Goal: Task Accomplishment & Management: Manage account settings

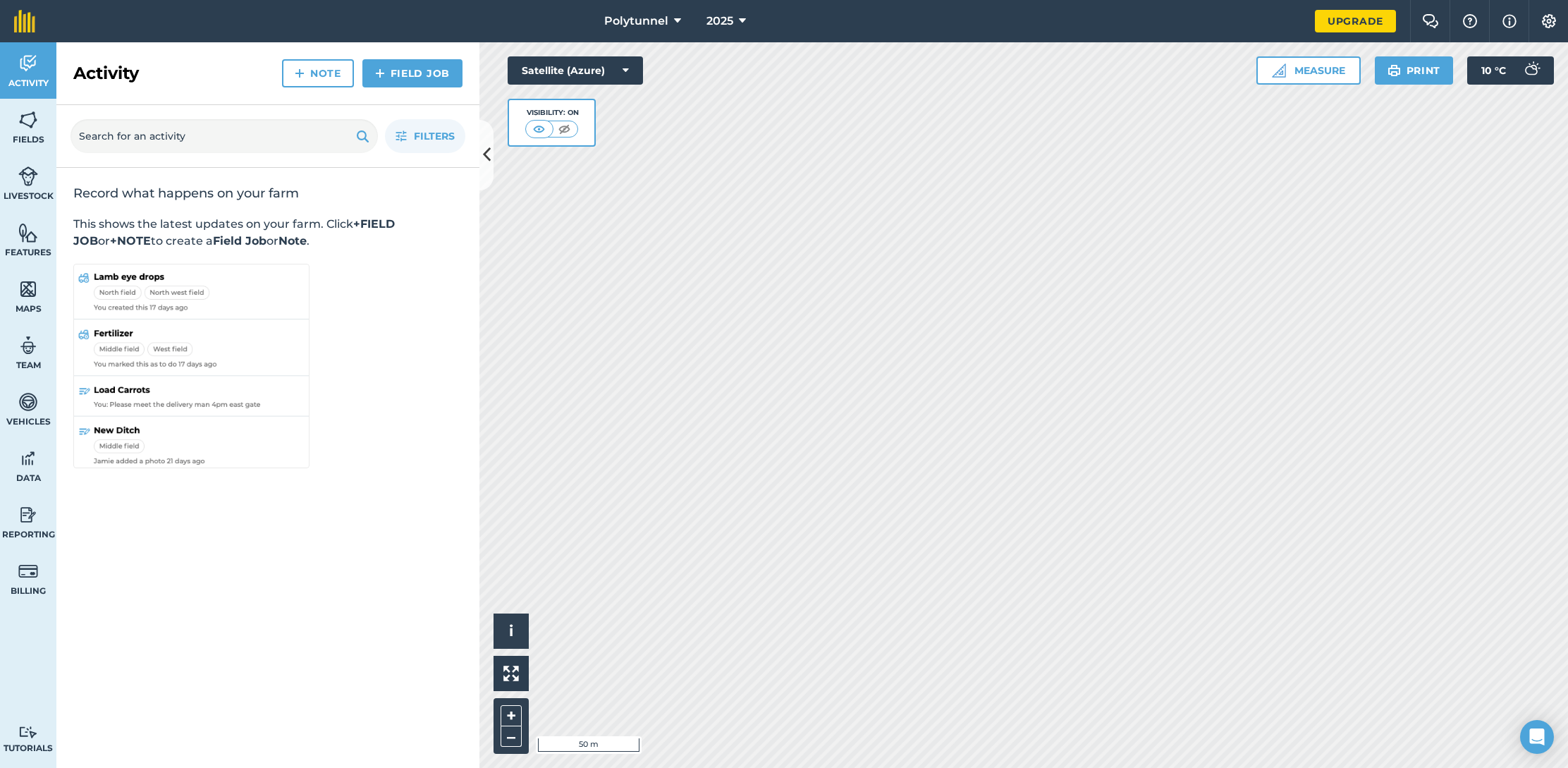
click at [35, 577] on img at bounding box center [28, 571] width 20 height 21
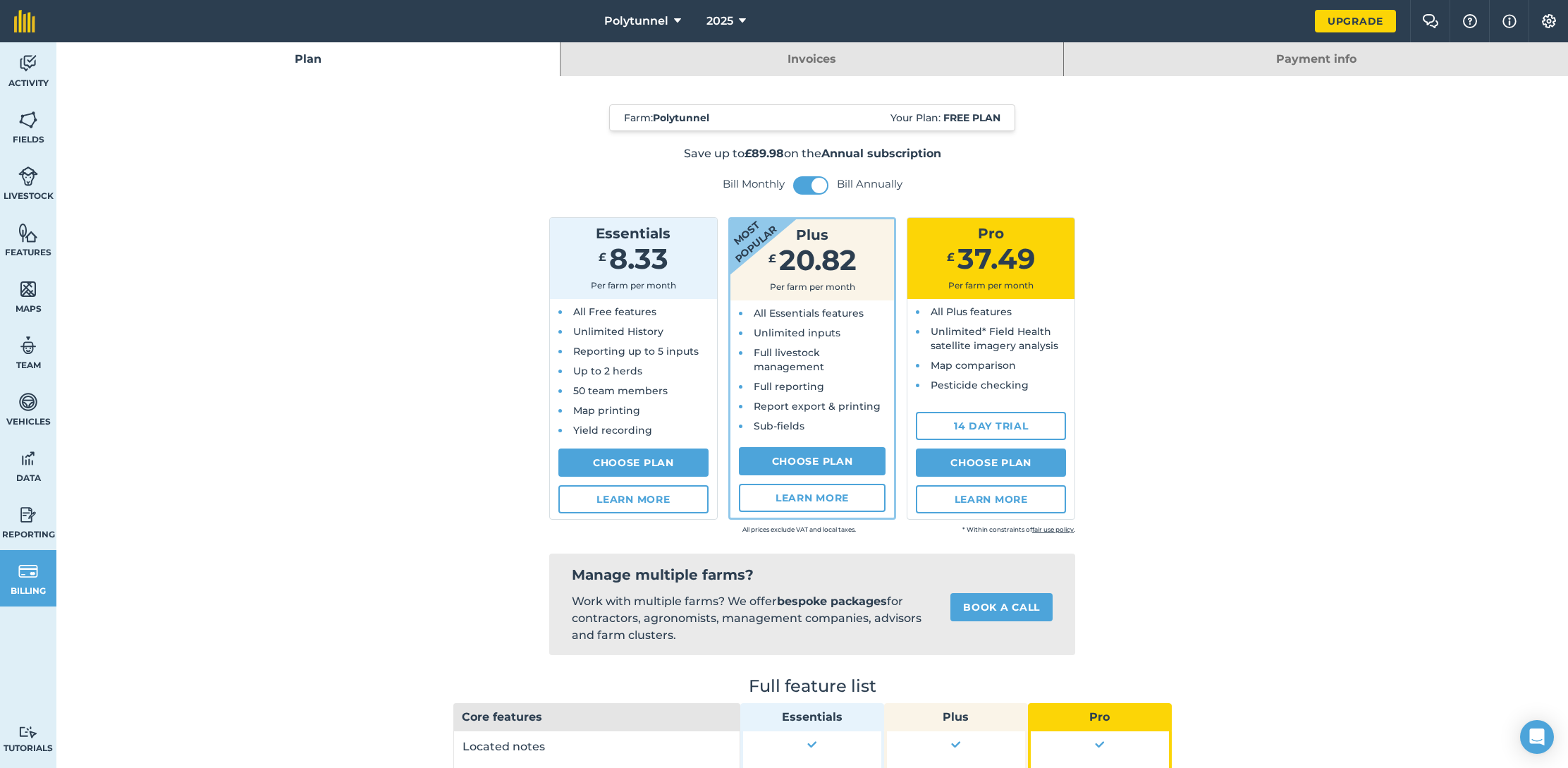
click at [1511, 19] on img at bounding box center [1509, 21] width 14 height 17
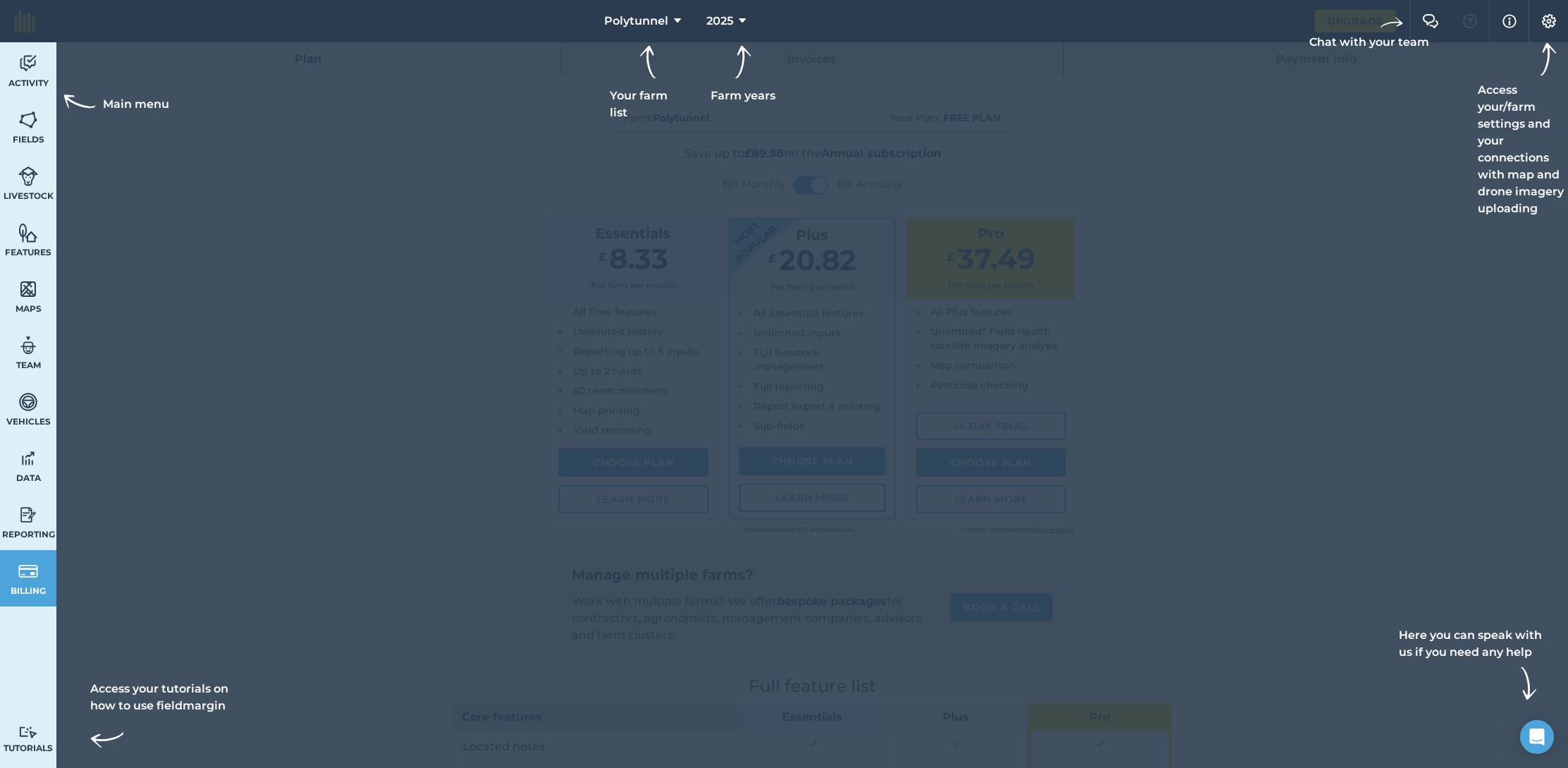
click at [21, 571] on img at bounding box center [28, 571] width 20 height 21
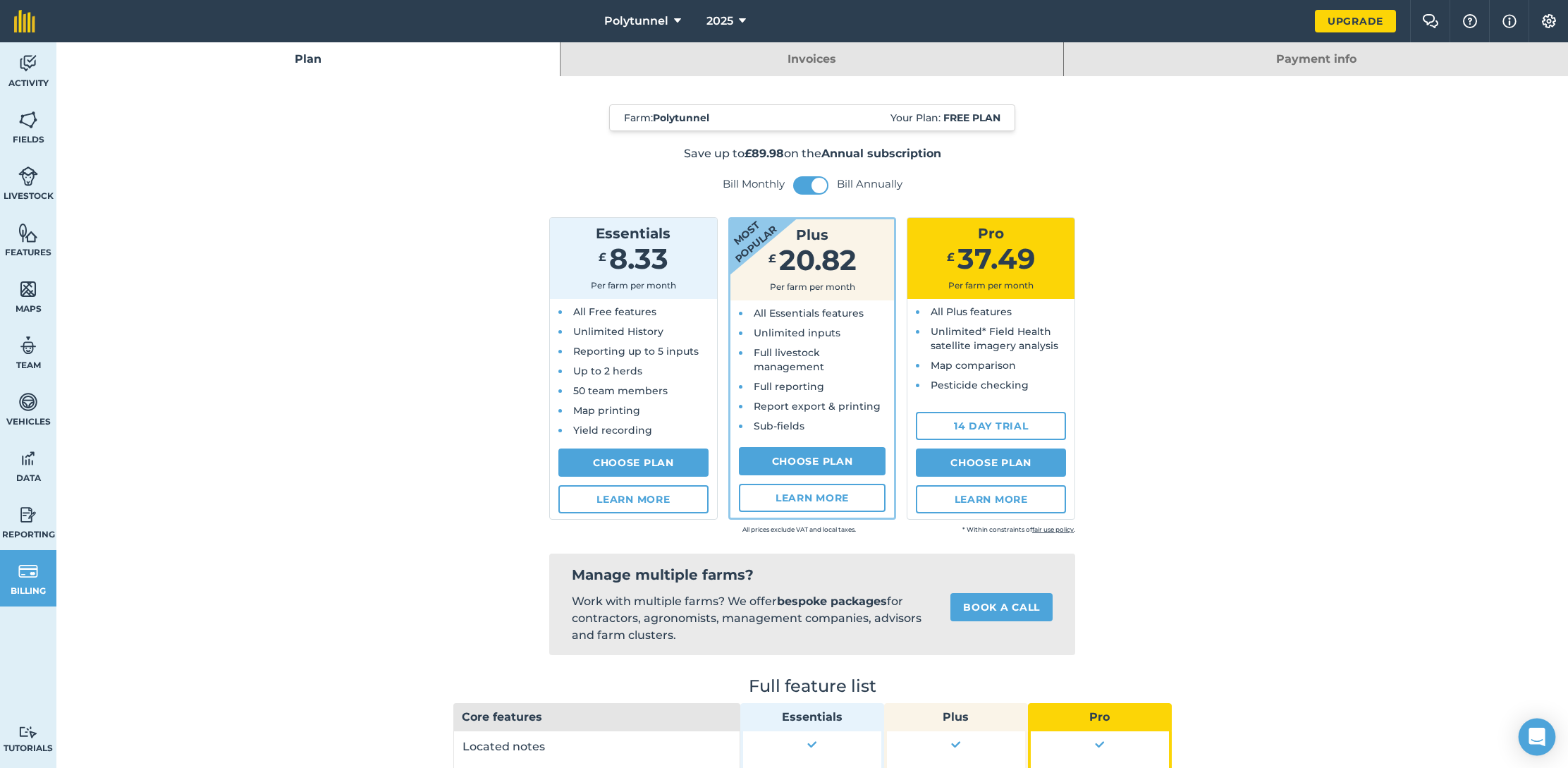
click at [1541, 734] on icon "Open Intercom Messenger" at bounding box center [1537, 737] width 16 height 19
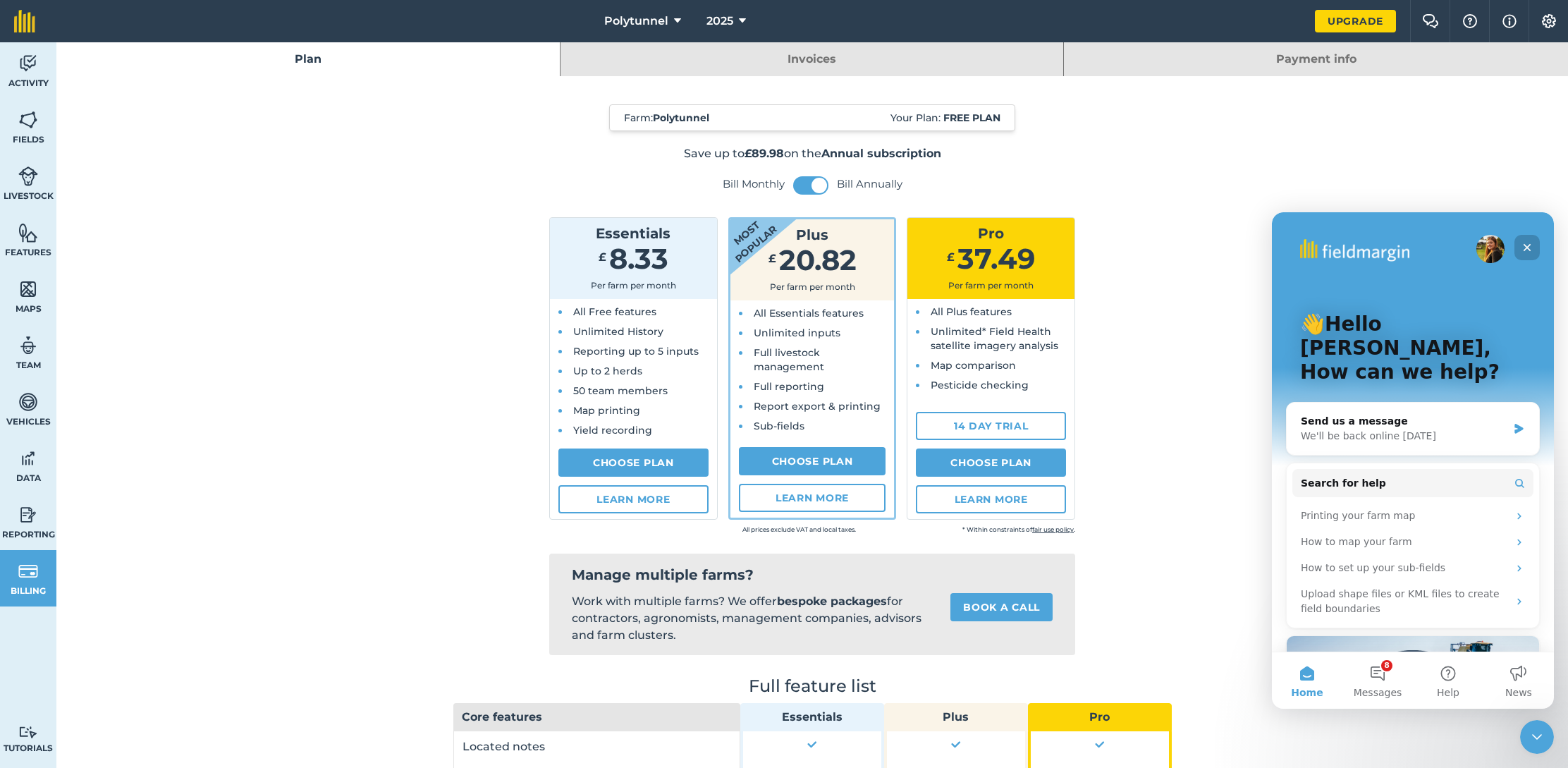
click at [1520, 247] on div "Close" at bounding box center [1527, 247] width 25 height 25
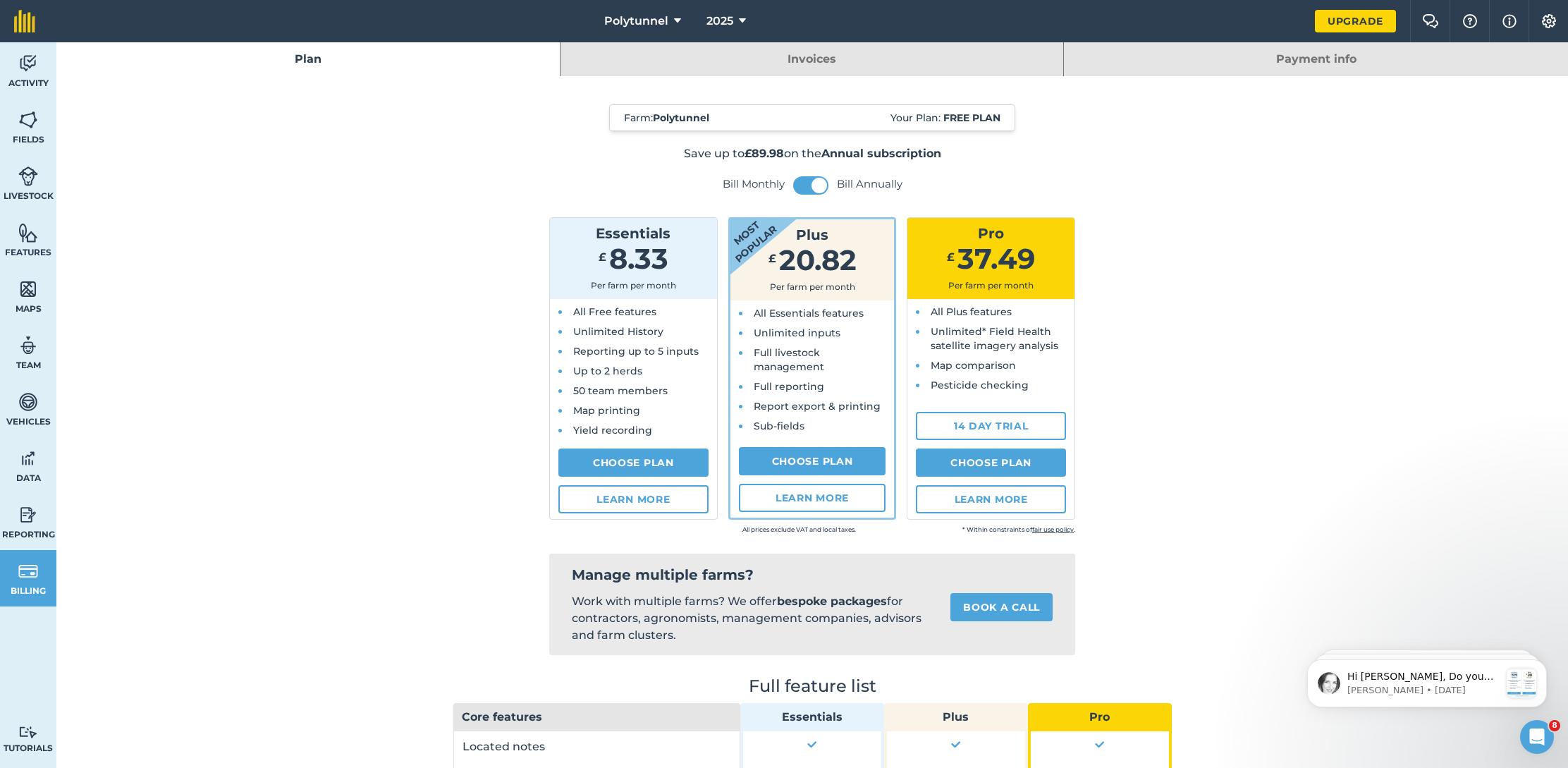
click at [1432, 23] on img at bounding box center [1430, 21] width 17 height 14
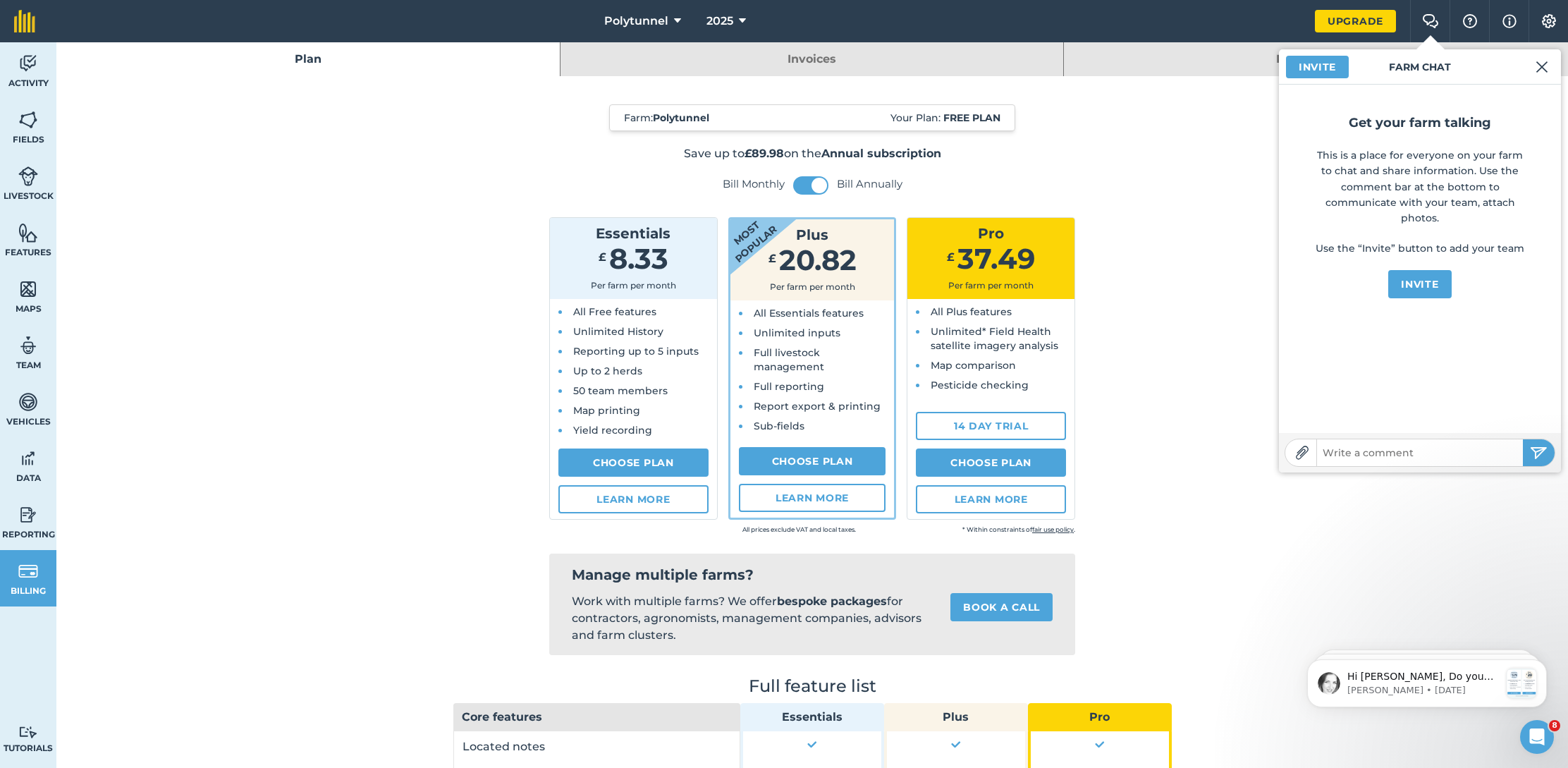
click at [1505, 25] on img at bounding box center [1509, 21] width 14 height 17
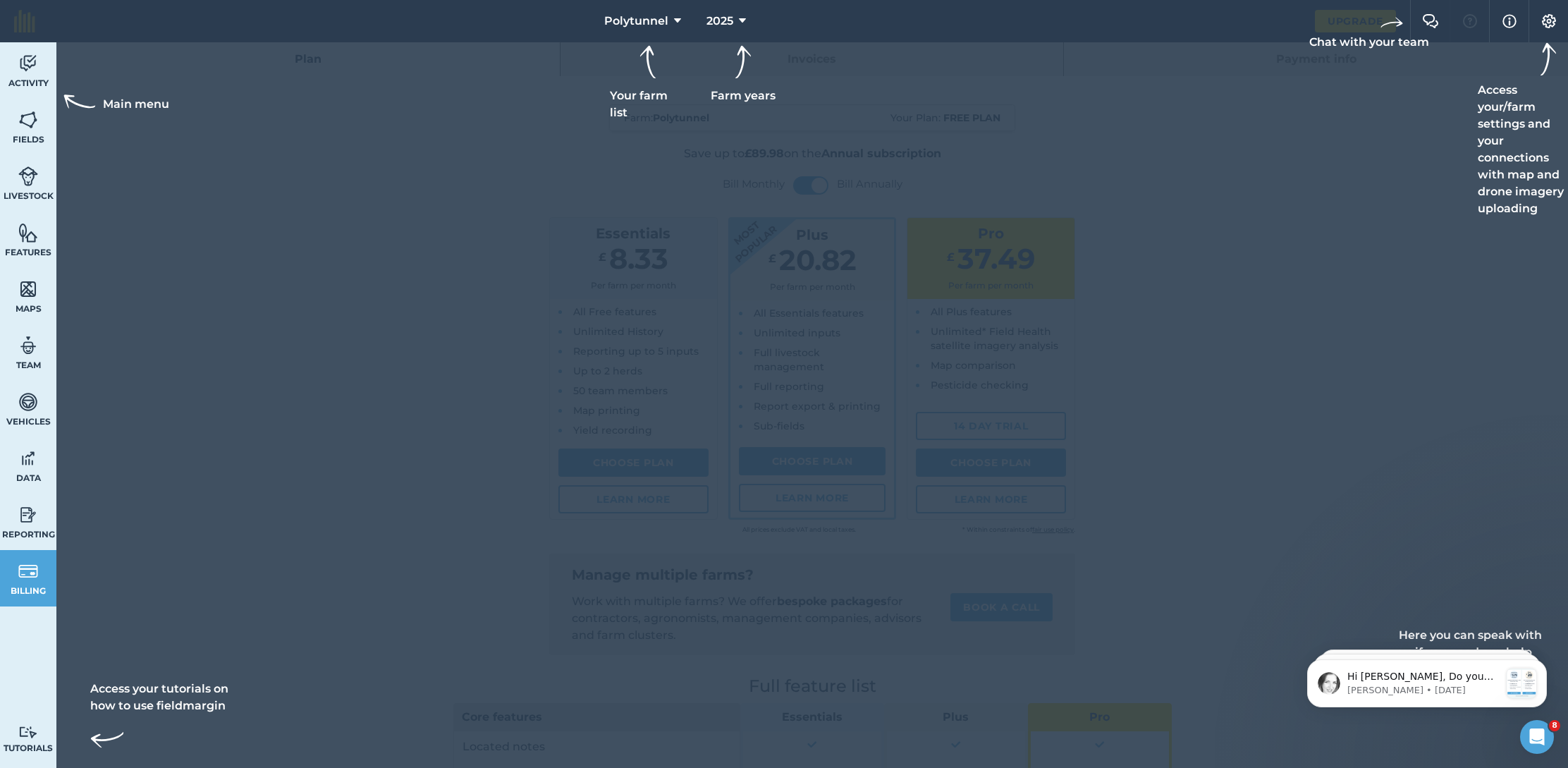
click at [1540, 23] on img at bounding box center [1549, 21] width 17 height 14
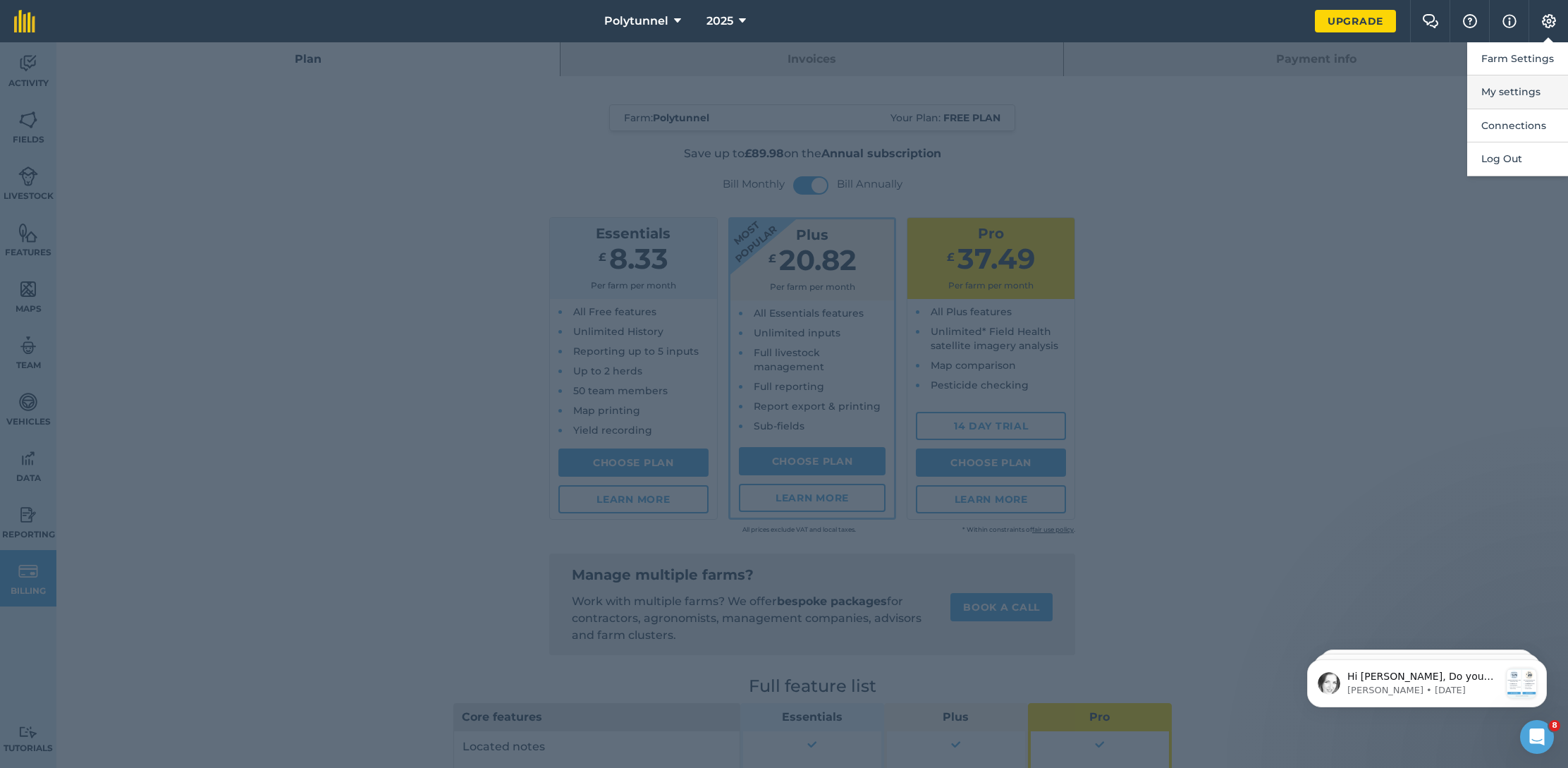
click at [1524, 95] on button "My settings" at bounding box center [1517, 92] width 101 height 33
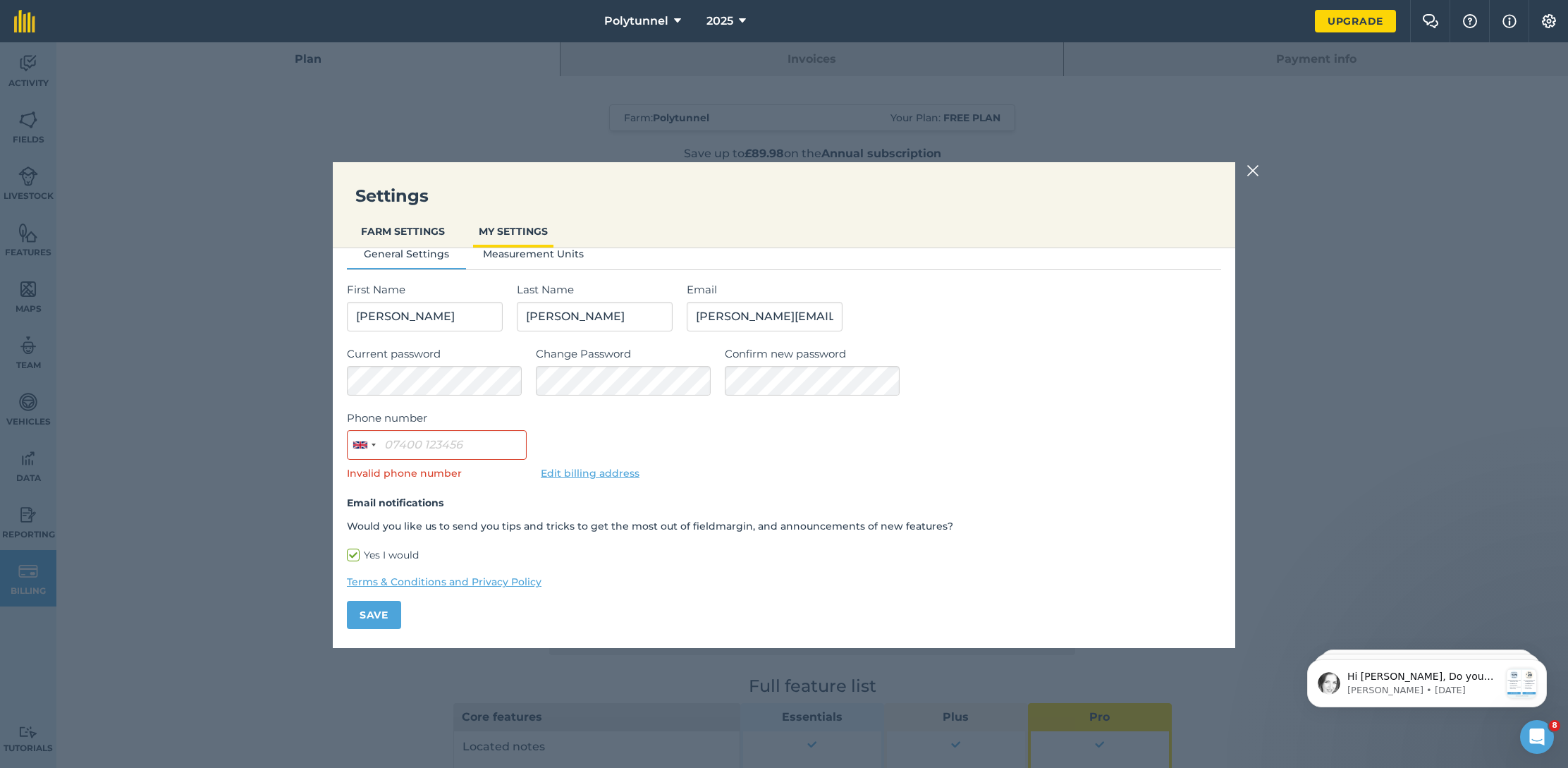
scroll to position [19, 0]
click at [1249, 168] on img at bounding box center [1253, 171] width 13 height 17
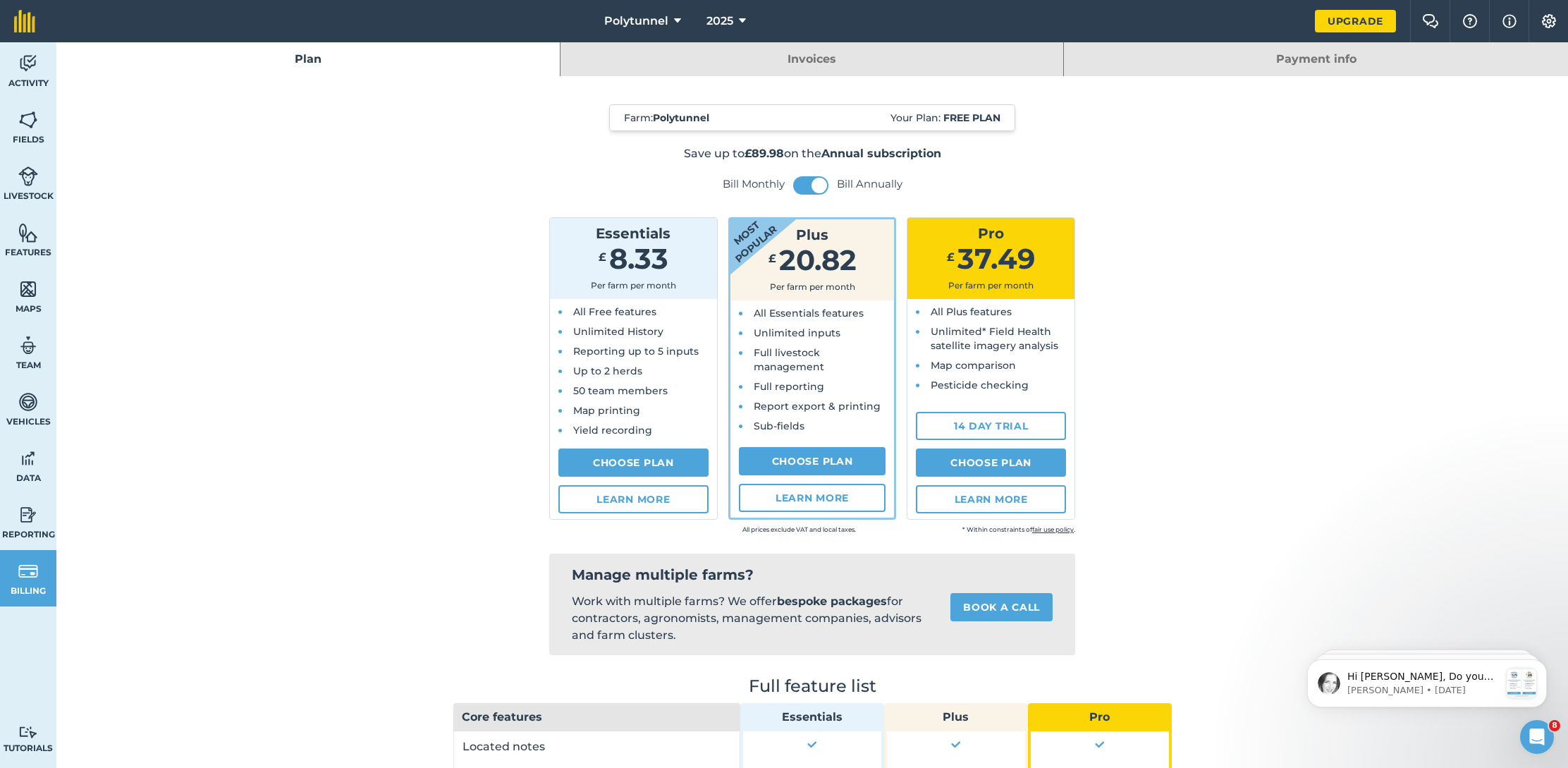
scroll to position [0, 0]
click at [661, 20] on span "Polytunnel" at bounding box center [636, 21] width 64 height 17
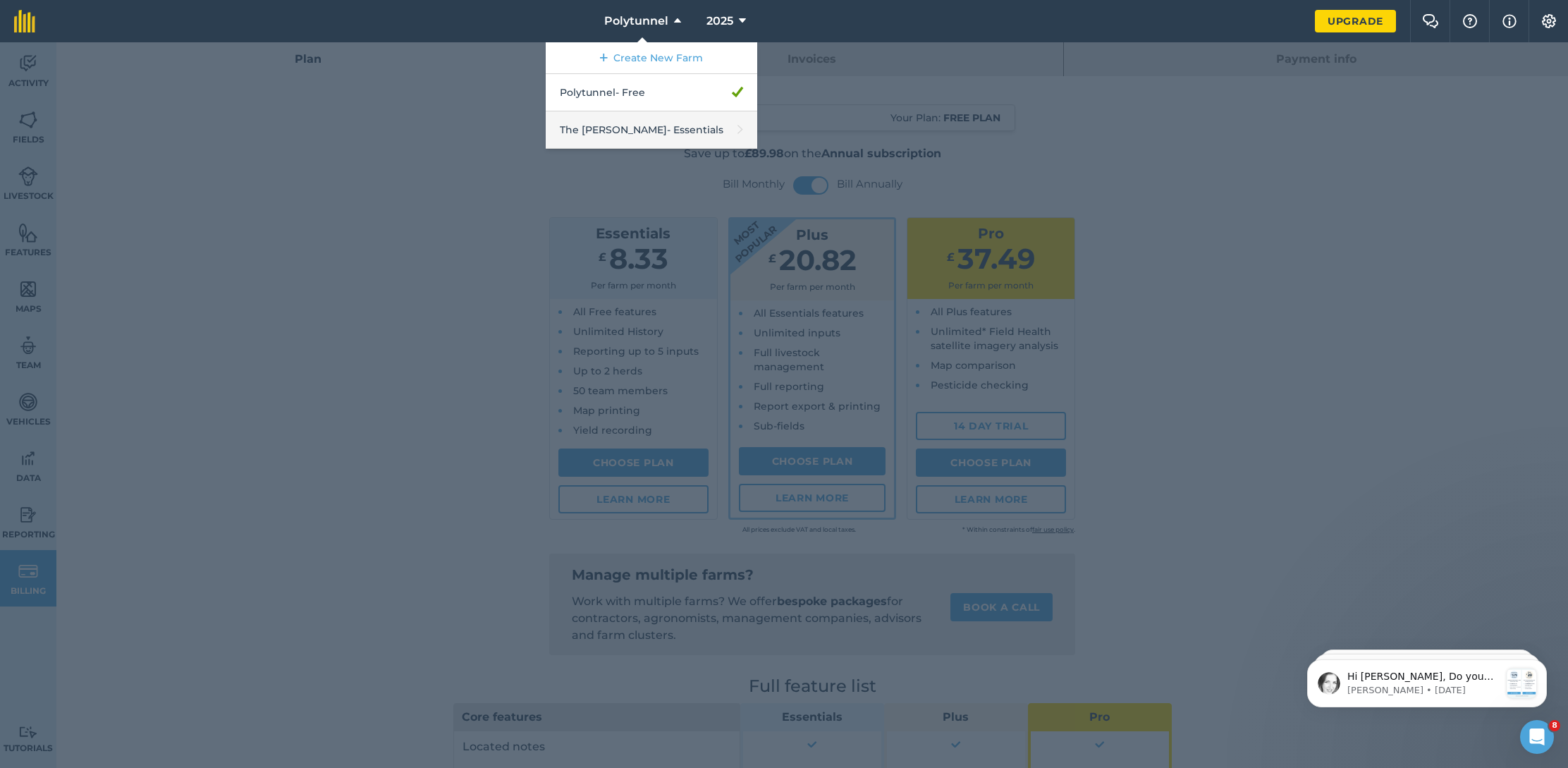
click at [640, 130] on link "The [PERSON_NAME] - Essentials" at bounding box center [652, 130] width 212 height 37
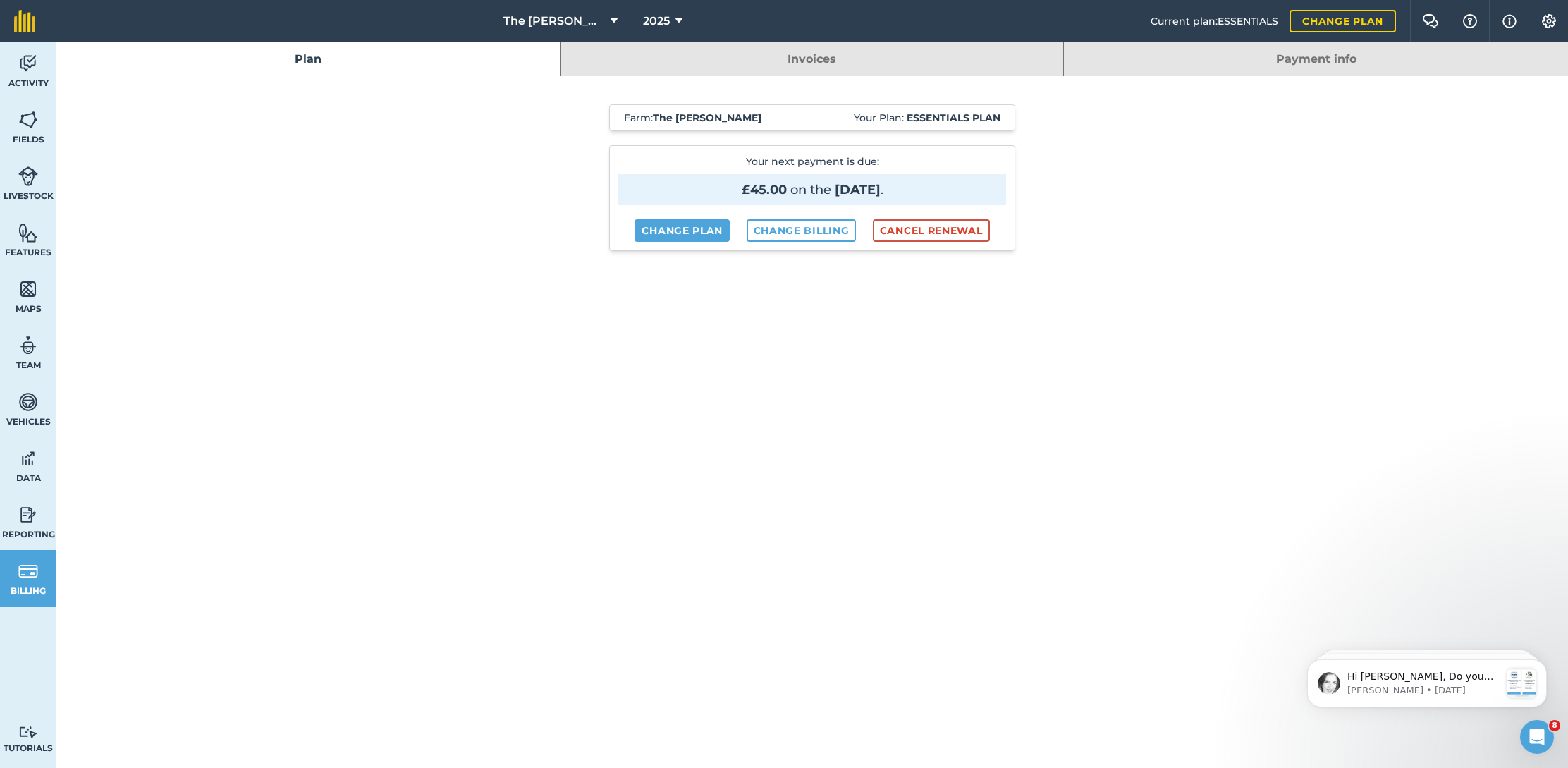
click at [923, 232] on button "Cancel renewal" at bounding box center [931, 230] width 117 height 22
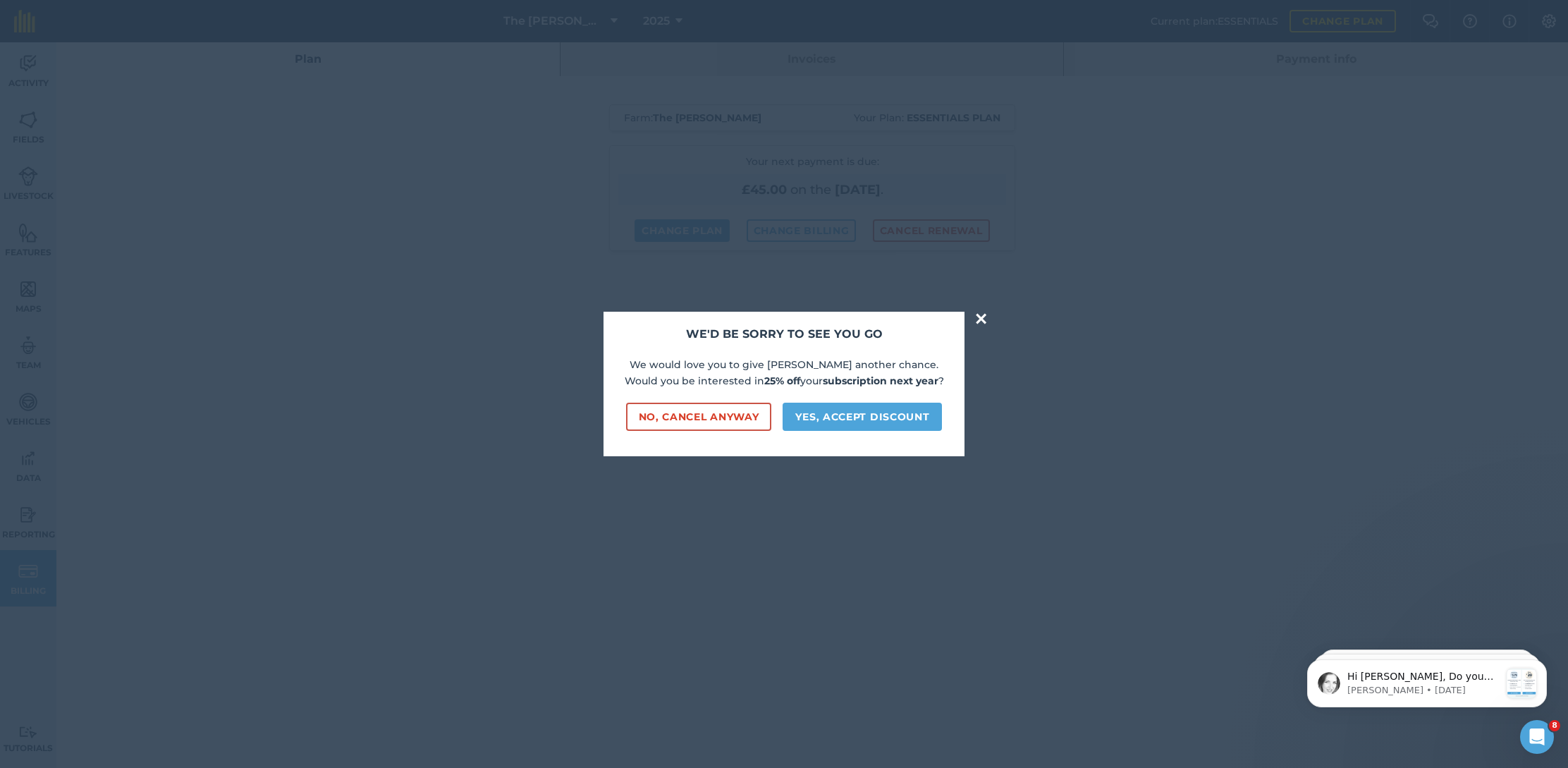
click at [734, 411] on button "No, cancel anyway" at bounding box center [699, 416] width 146 height 28
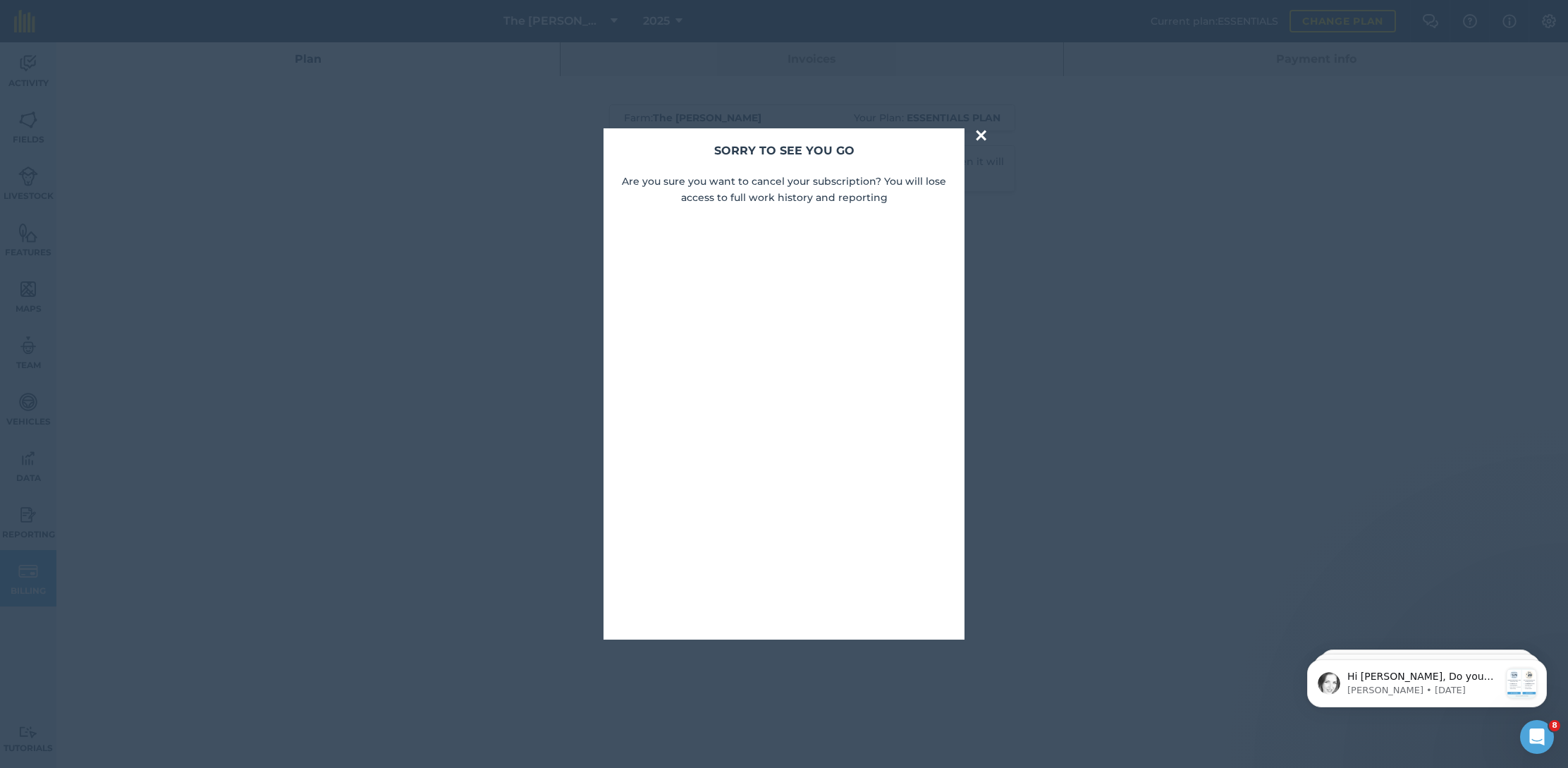
click at [981, 136] on button "×" at bounding box center [981, 136] width 16 height 28
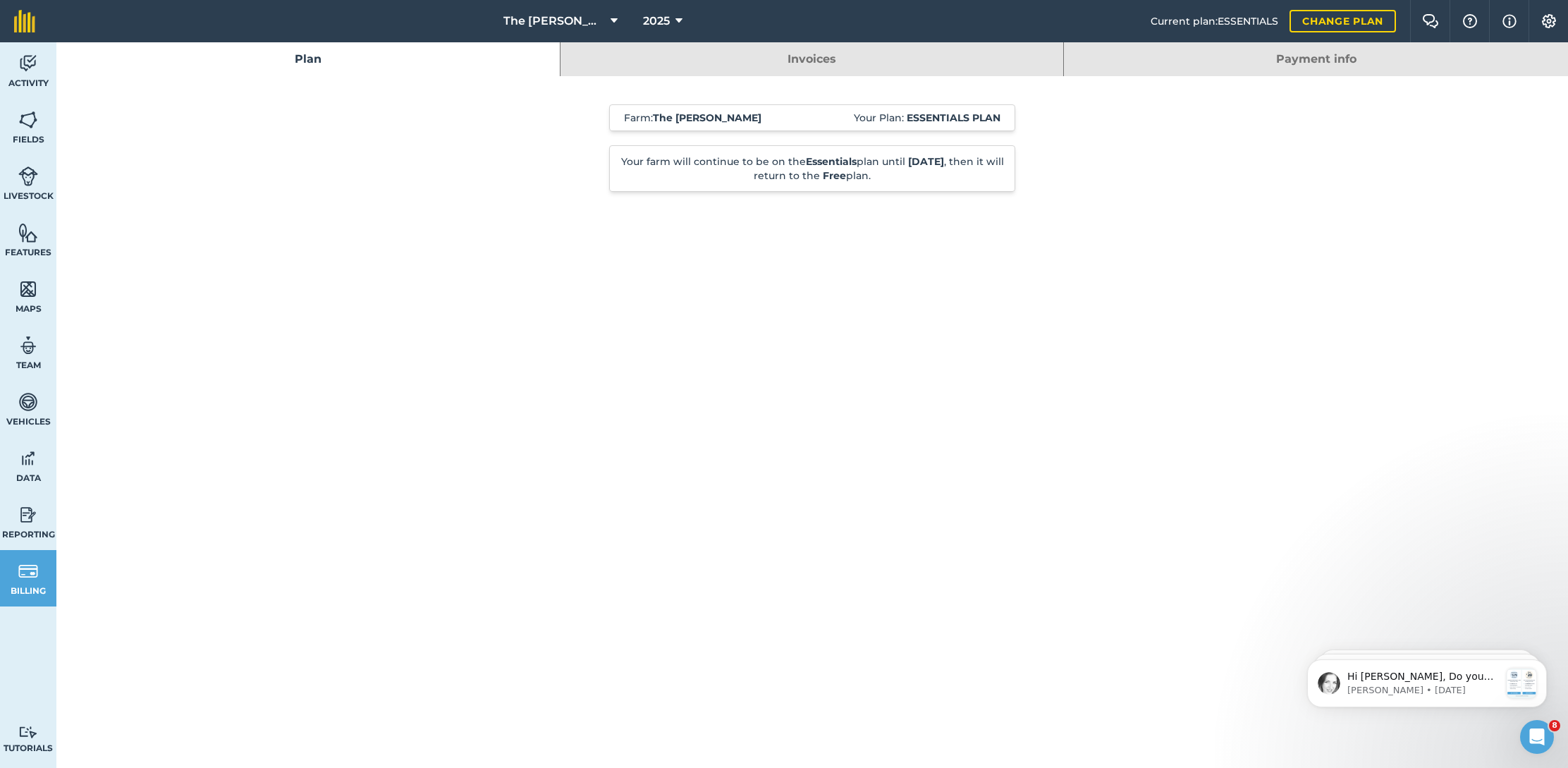
click at [41, 565] on link "Billing" at bounding box center [28, 578] width 57 height 57
click at [25, 575] on img at bounding box center [28, 571] width 20 height 21
click at [575, 20] on span "The [PERSON_NAME]" at bounding box center [554, 21] width 101 height 17
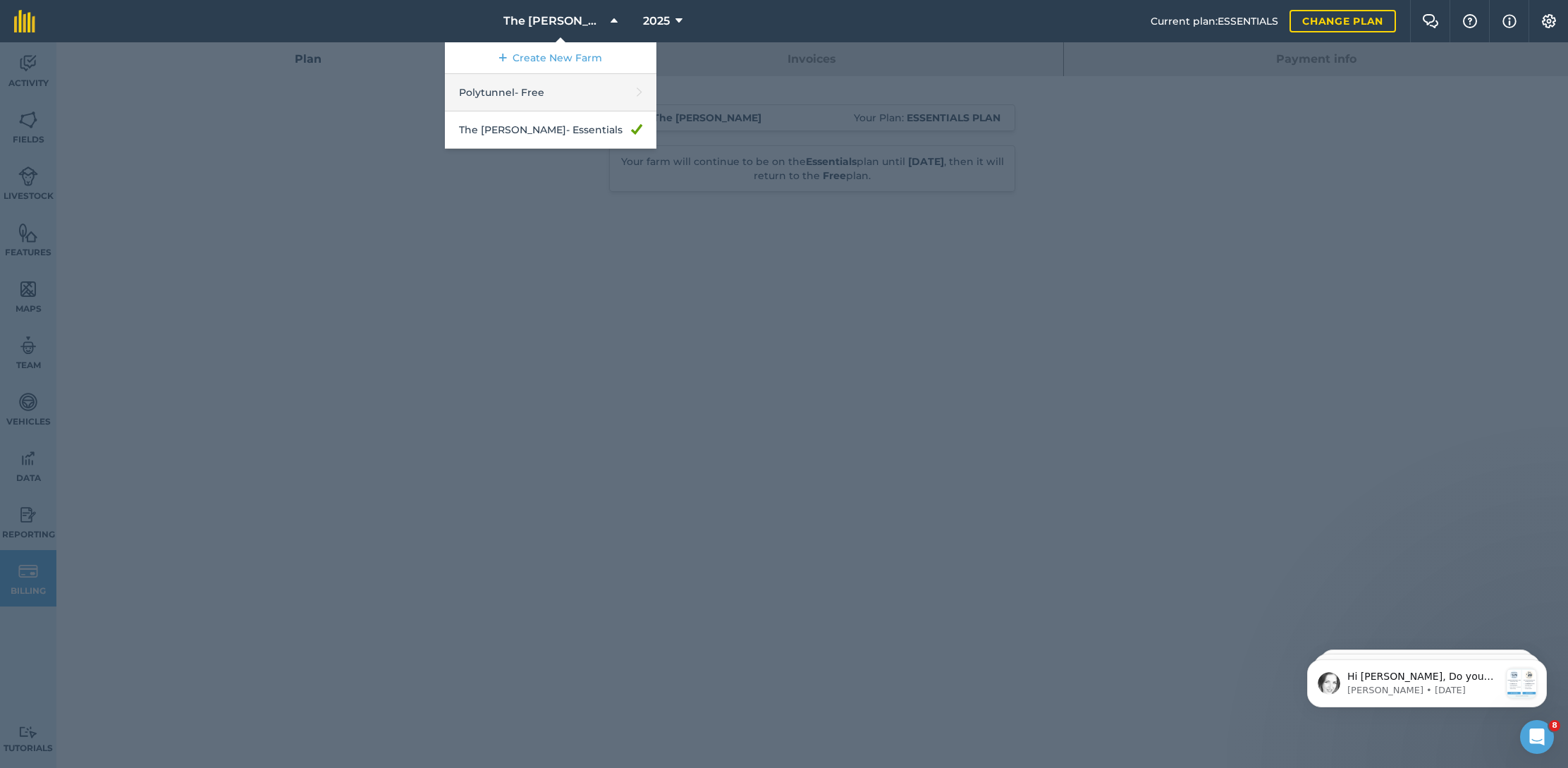
click at [533, 89] on link "Polytunnel - Free" at bounding box center [550, 92] width 212 height 37
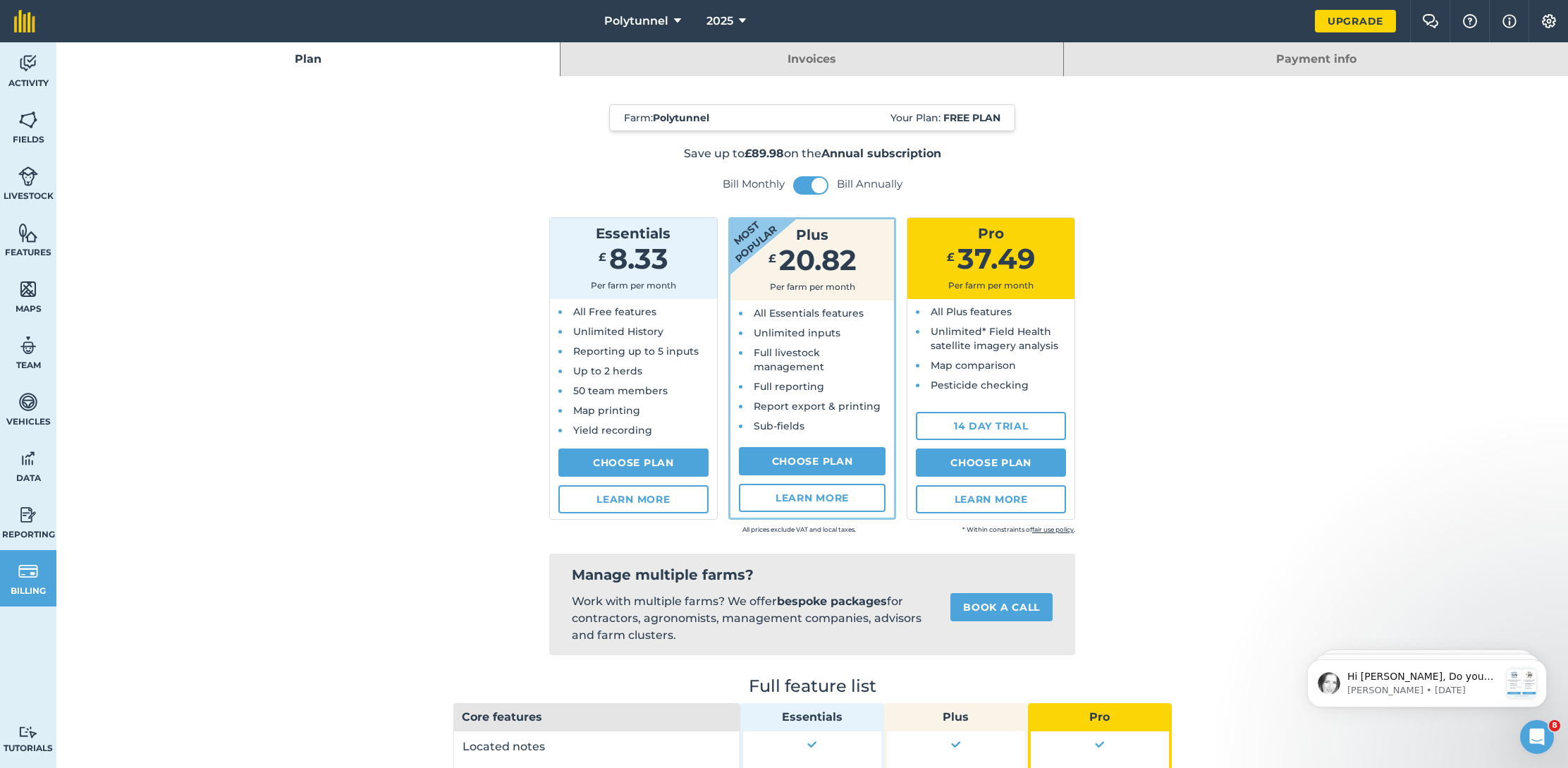
click at [652, 20] on span "Polytunnel" at bounding box center [636, 21] width 64 height 17
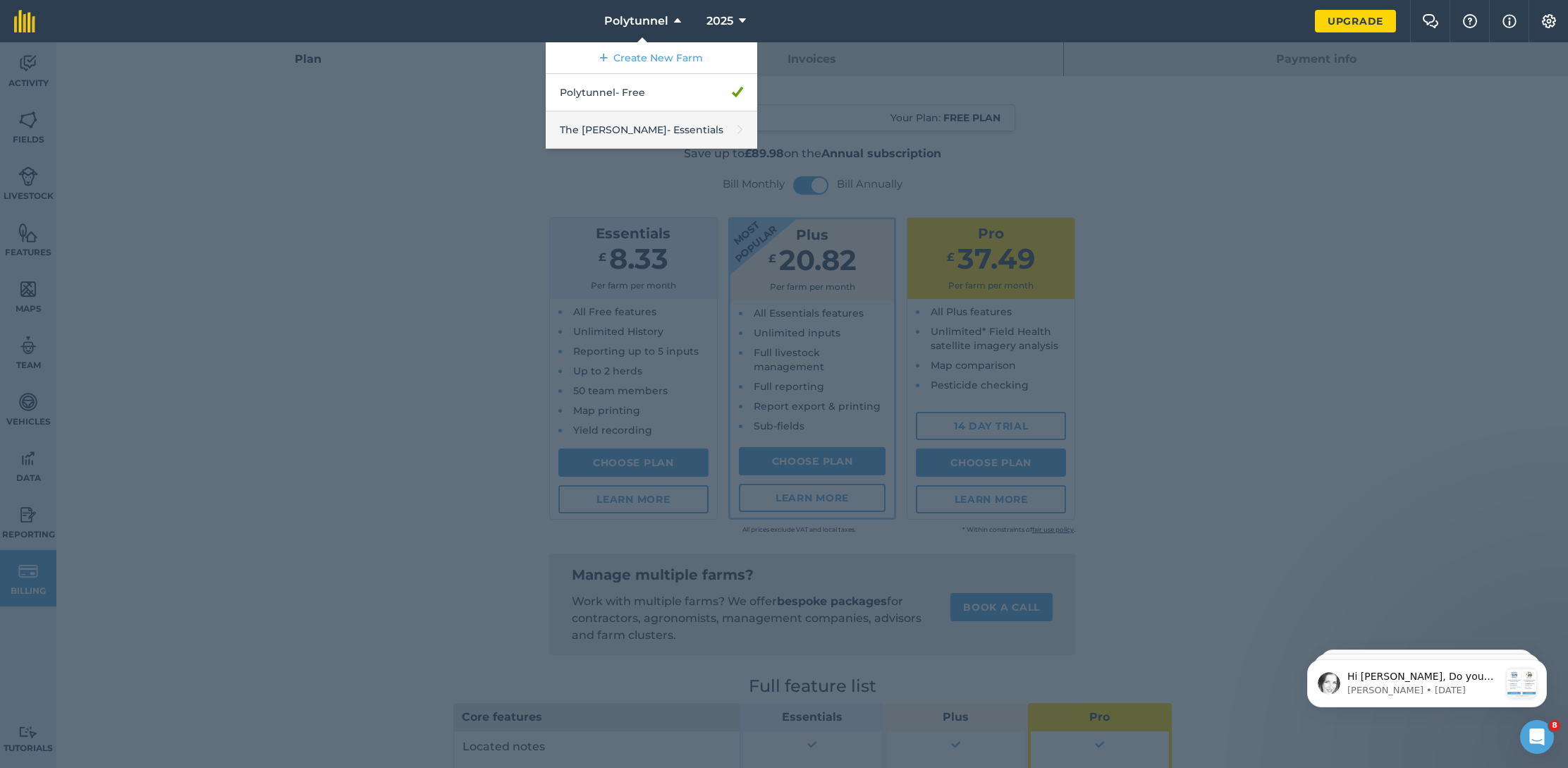
click at [600, 122] on link "The [PERSON_NAME] - Essentials" at bounding box center [652, 130] width 212 height 37
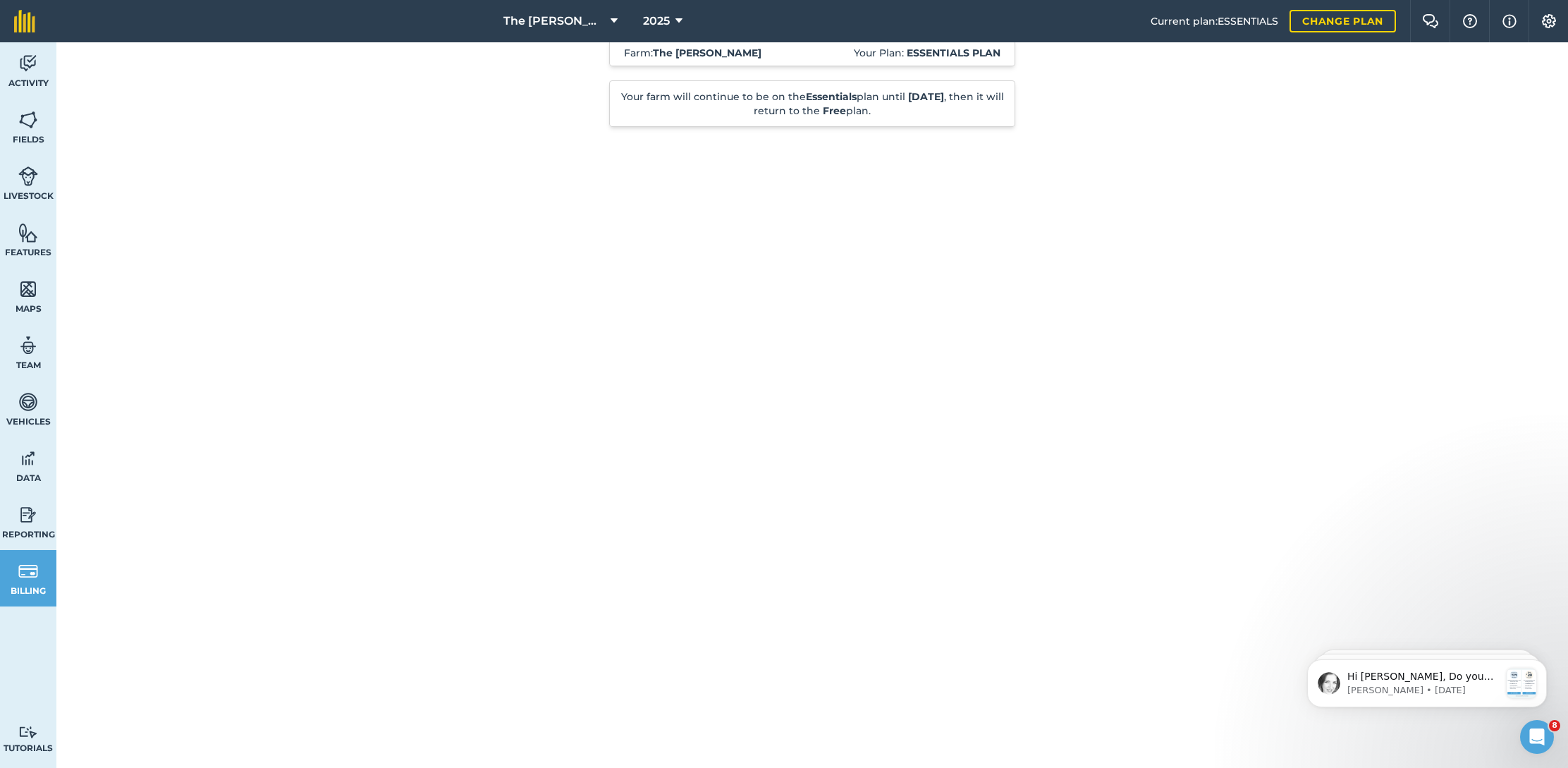
scroll to position [65, 0]
click at [1549, 19] on img at bounding box center [1549, 21] width 17 height 14
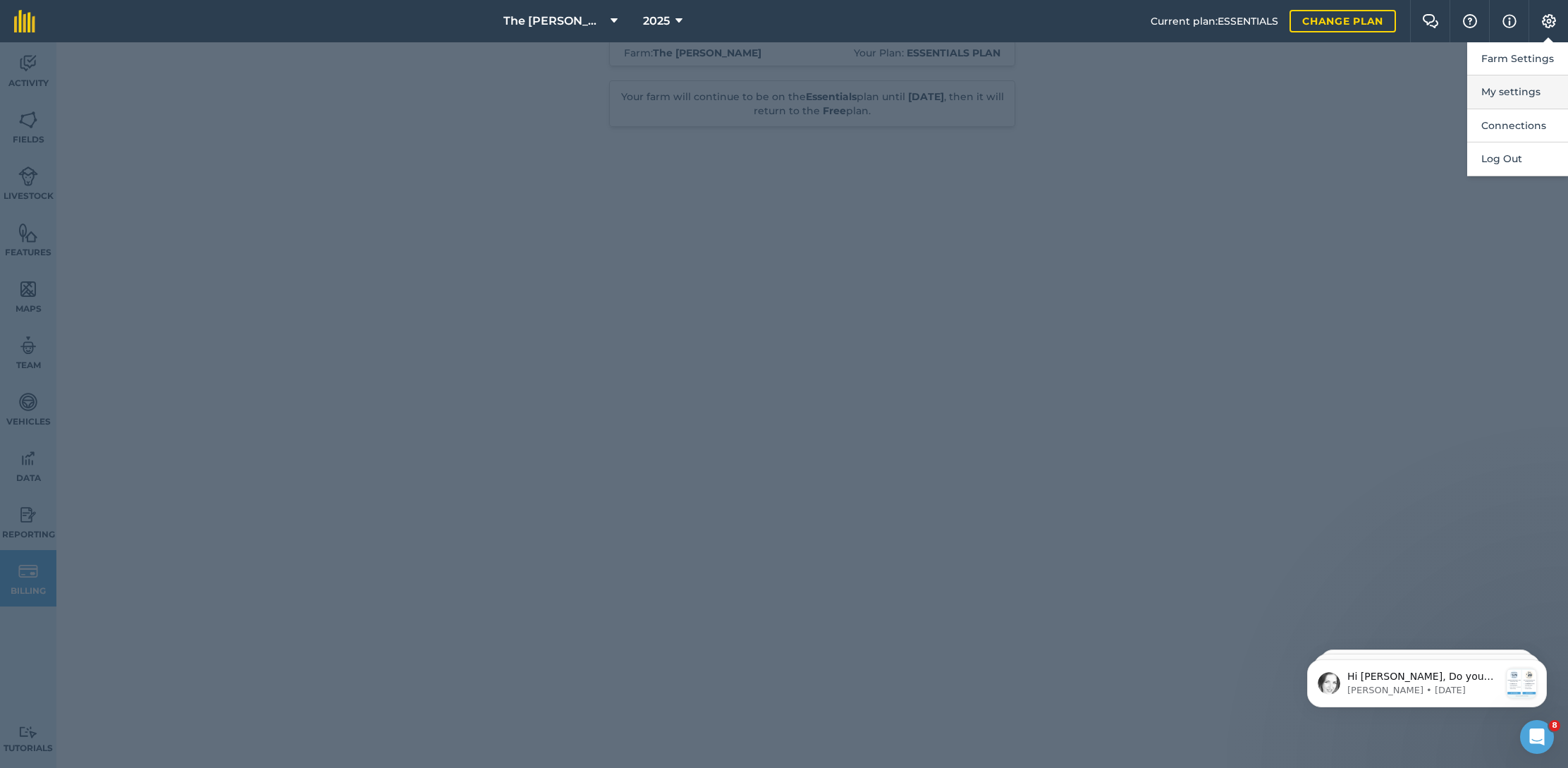
click at [1505, 86] on button "My settings" at bounding box center [1517, 92] width 101 height 33
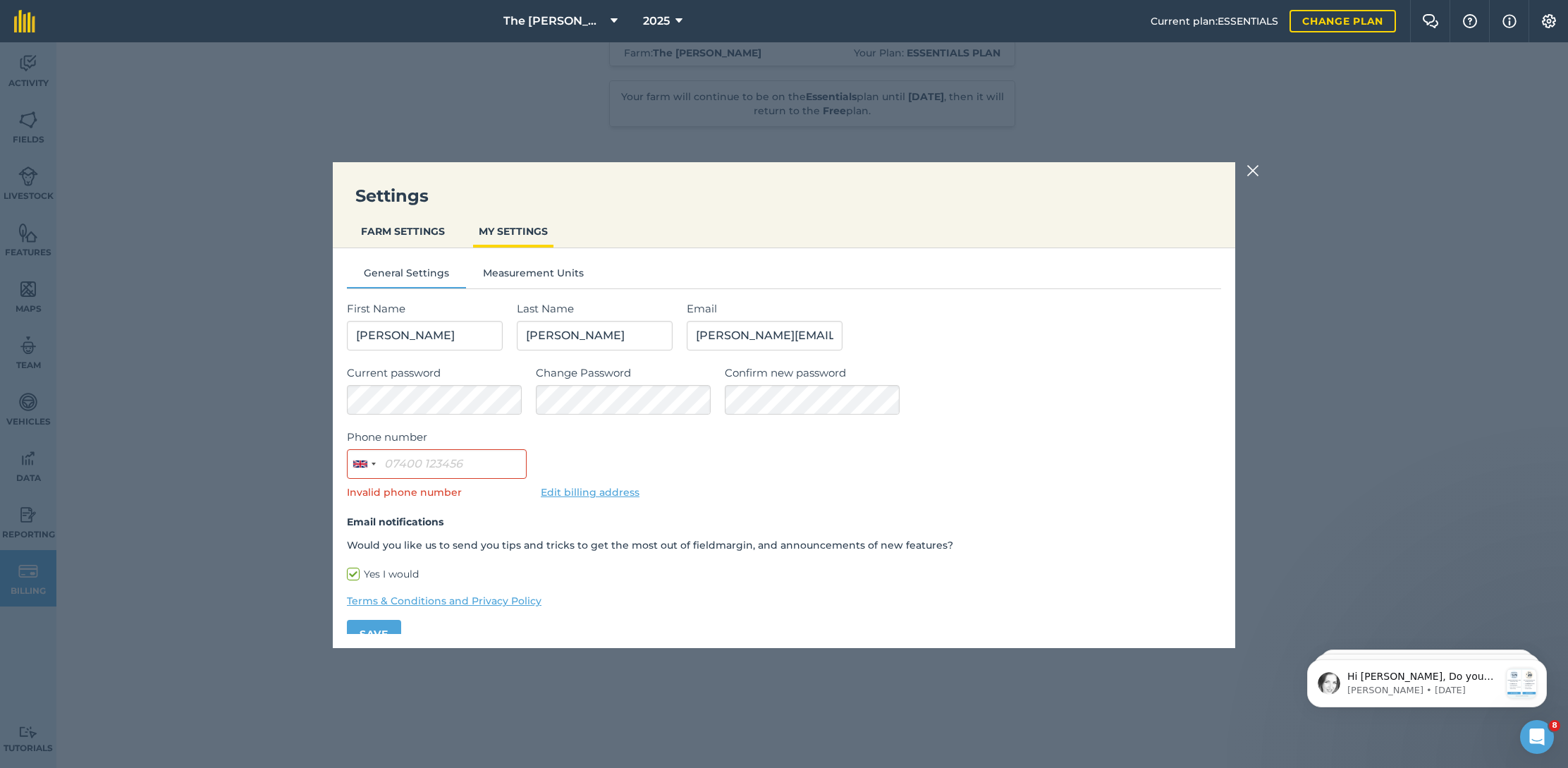
click at [1258, 170] on img at bounding box center [1253, 171] width 13 height 17
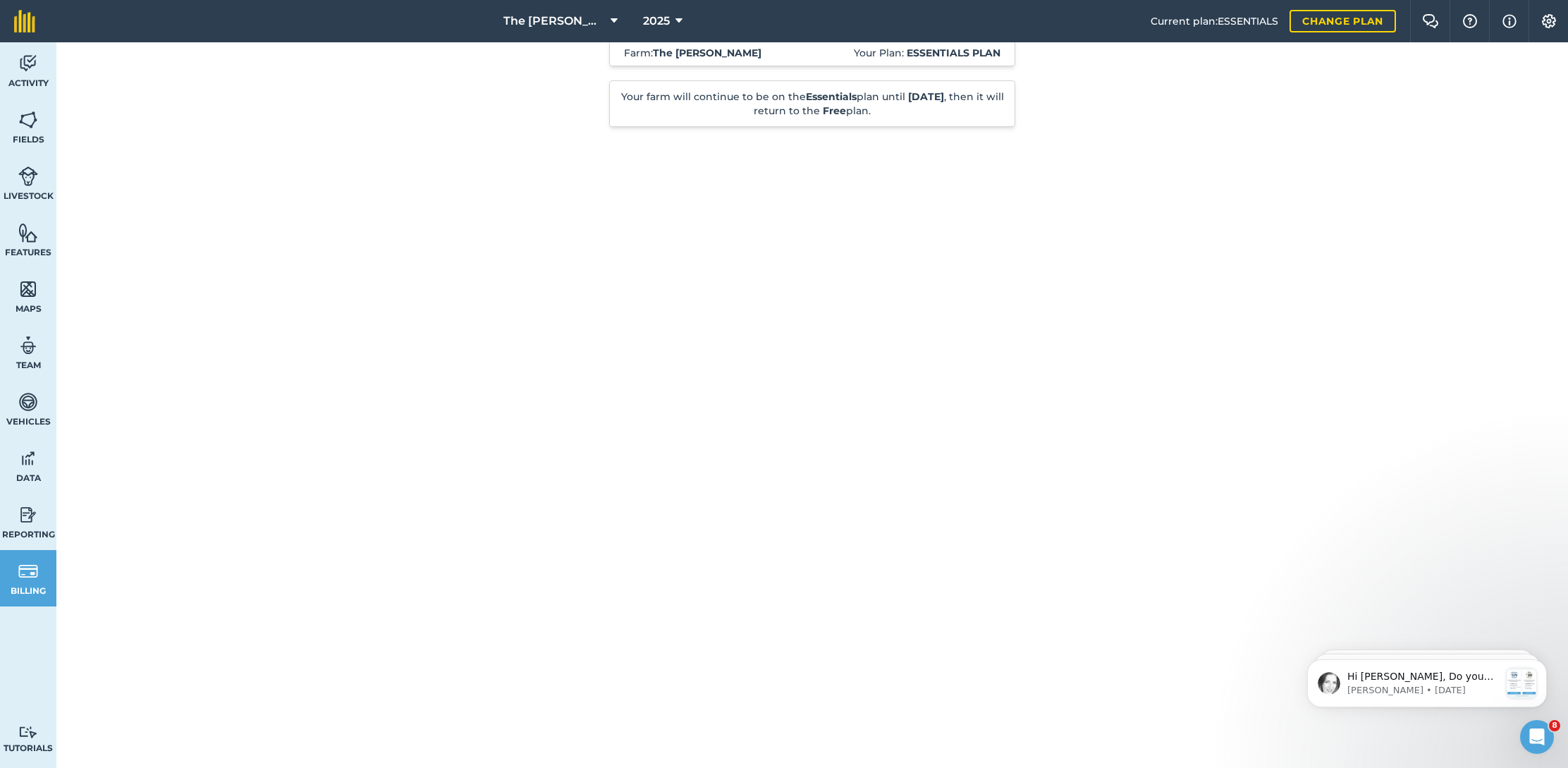
click at [1547, 21] on img at bounding box center [1549, 21] width 17 height 14
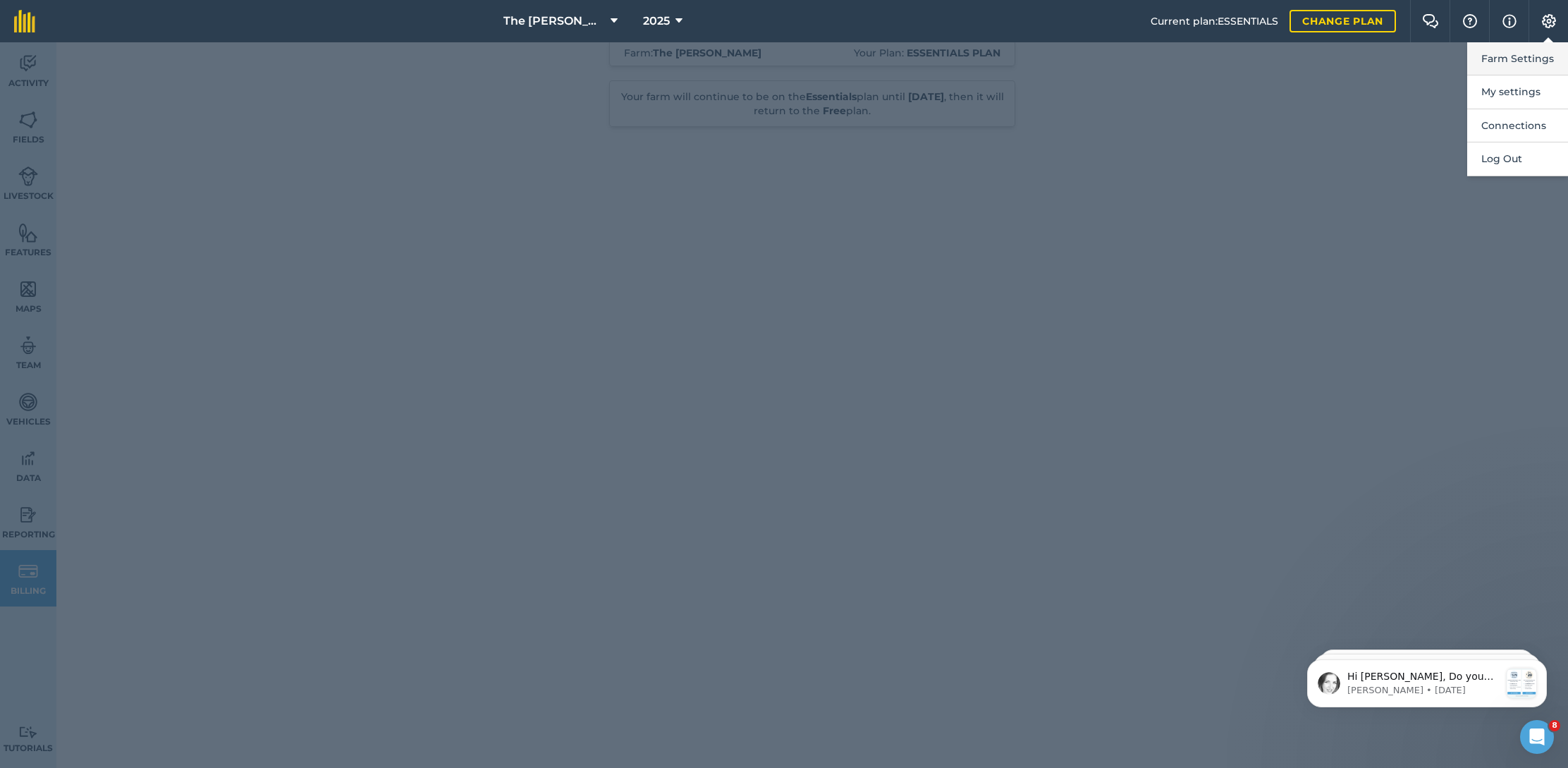
click at [1517, 58] on button "Farm Settings" at bounding box center [1517, 59] width 101 height 33
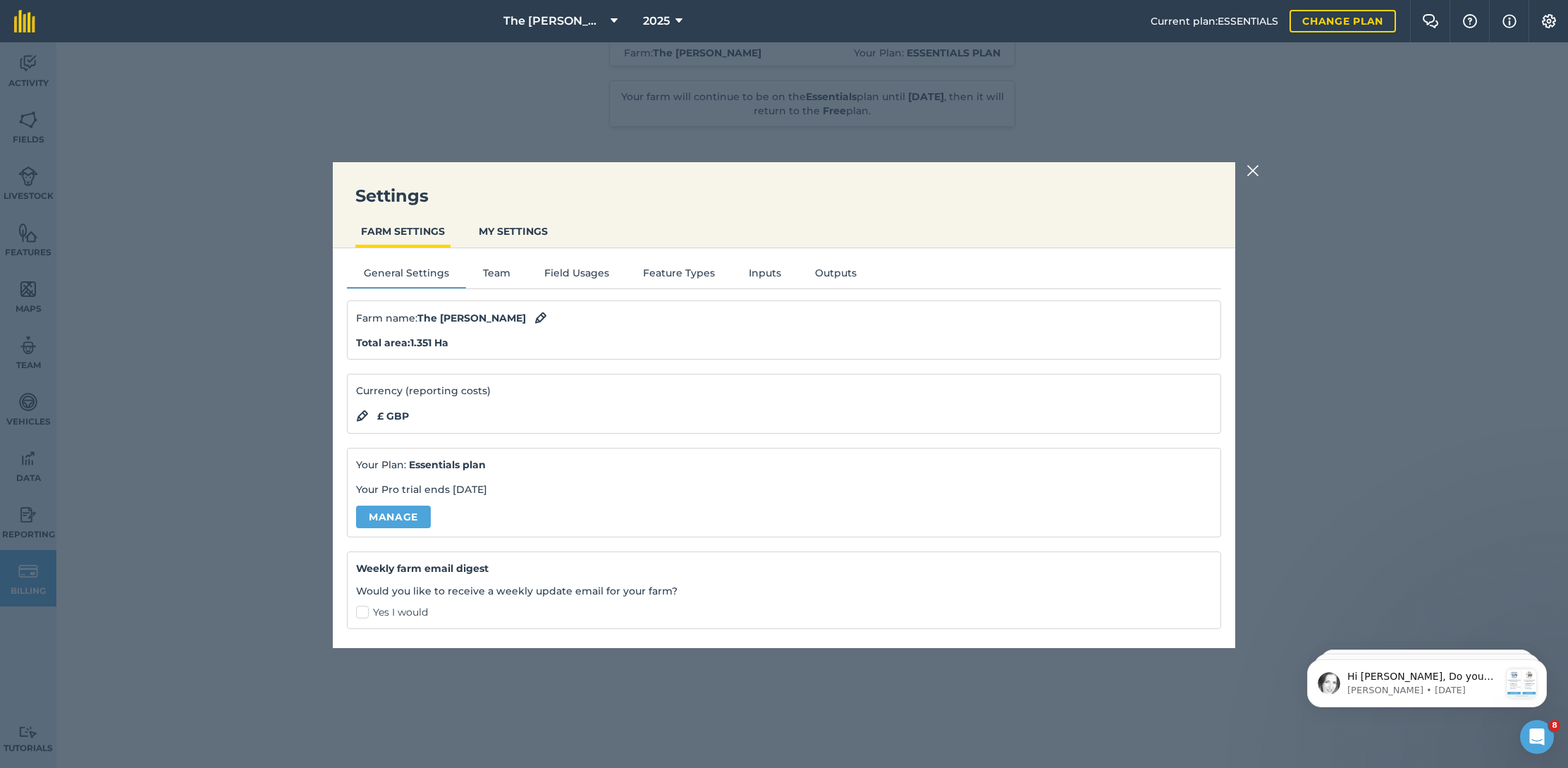
click at [1257, 169] on img at bounding box center [1253, 171] width 13 height 17
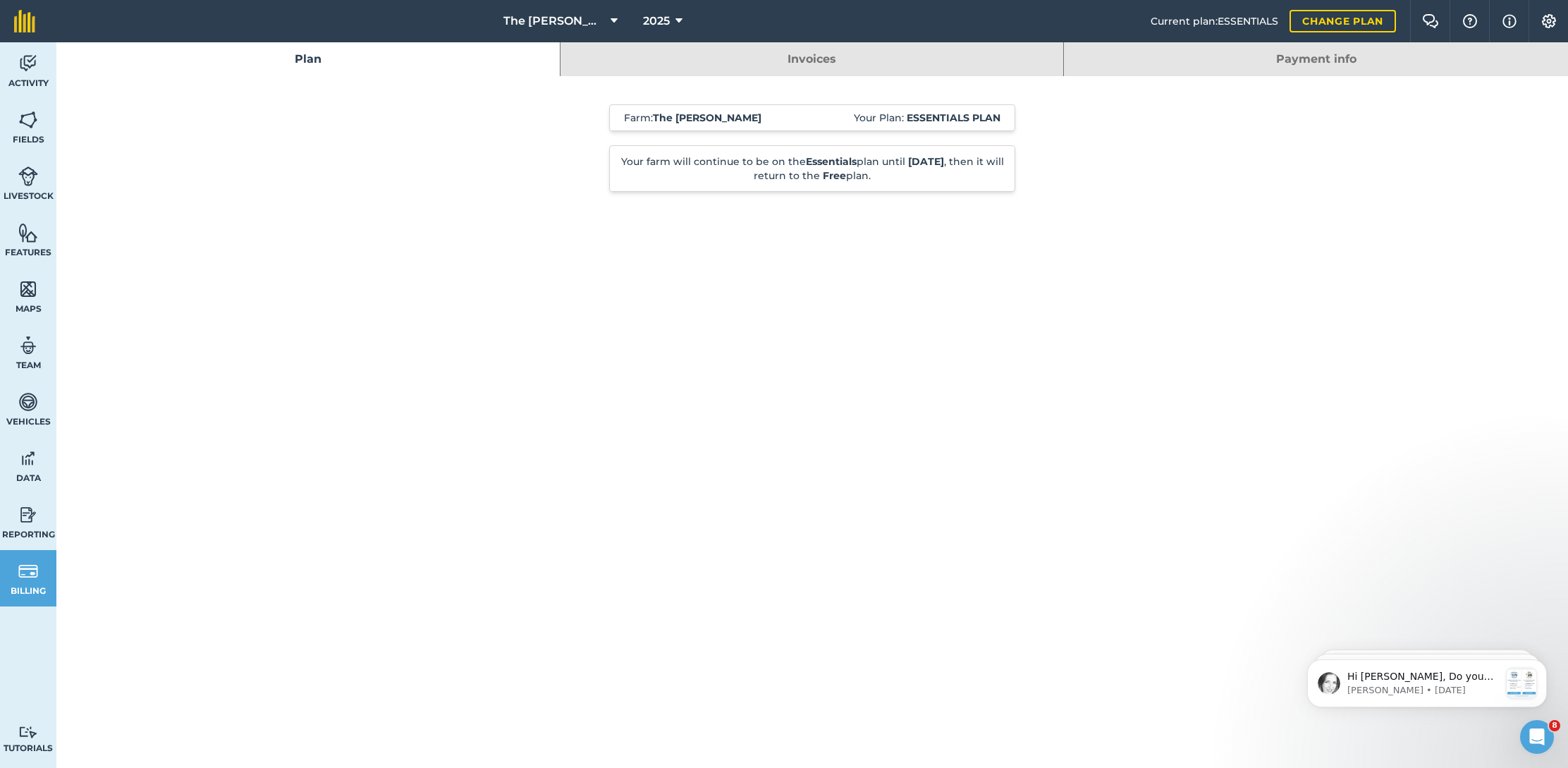
scroll to position [0, 0]
click at [839, 51] on link "Invoices" at bounding box center [813, 59] width 504 height 34
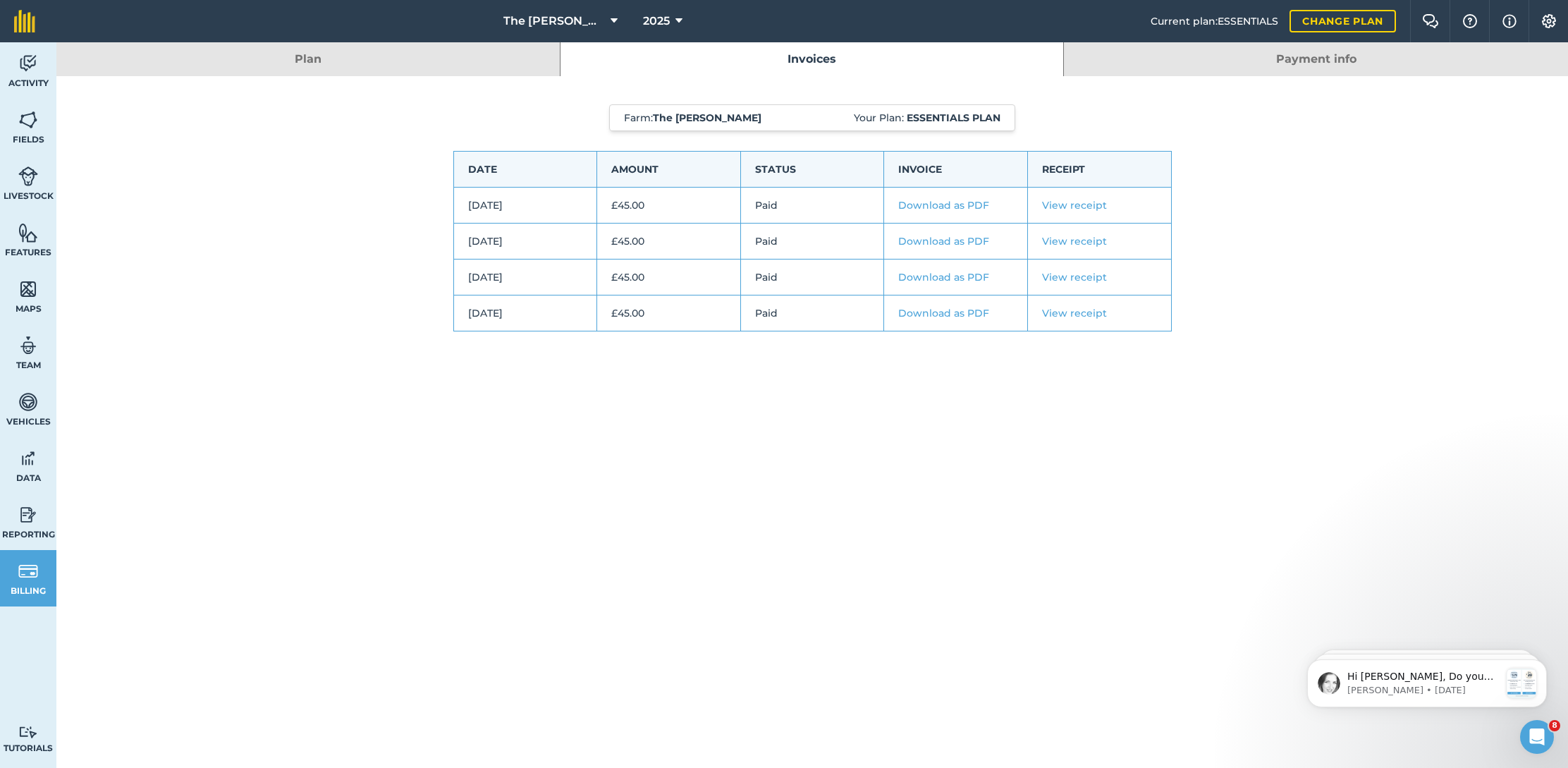
click at [1135, 52] on link "Payment info" at bounding box center [1315, 59] width 504 height 34
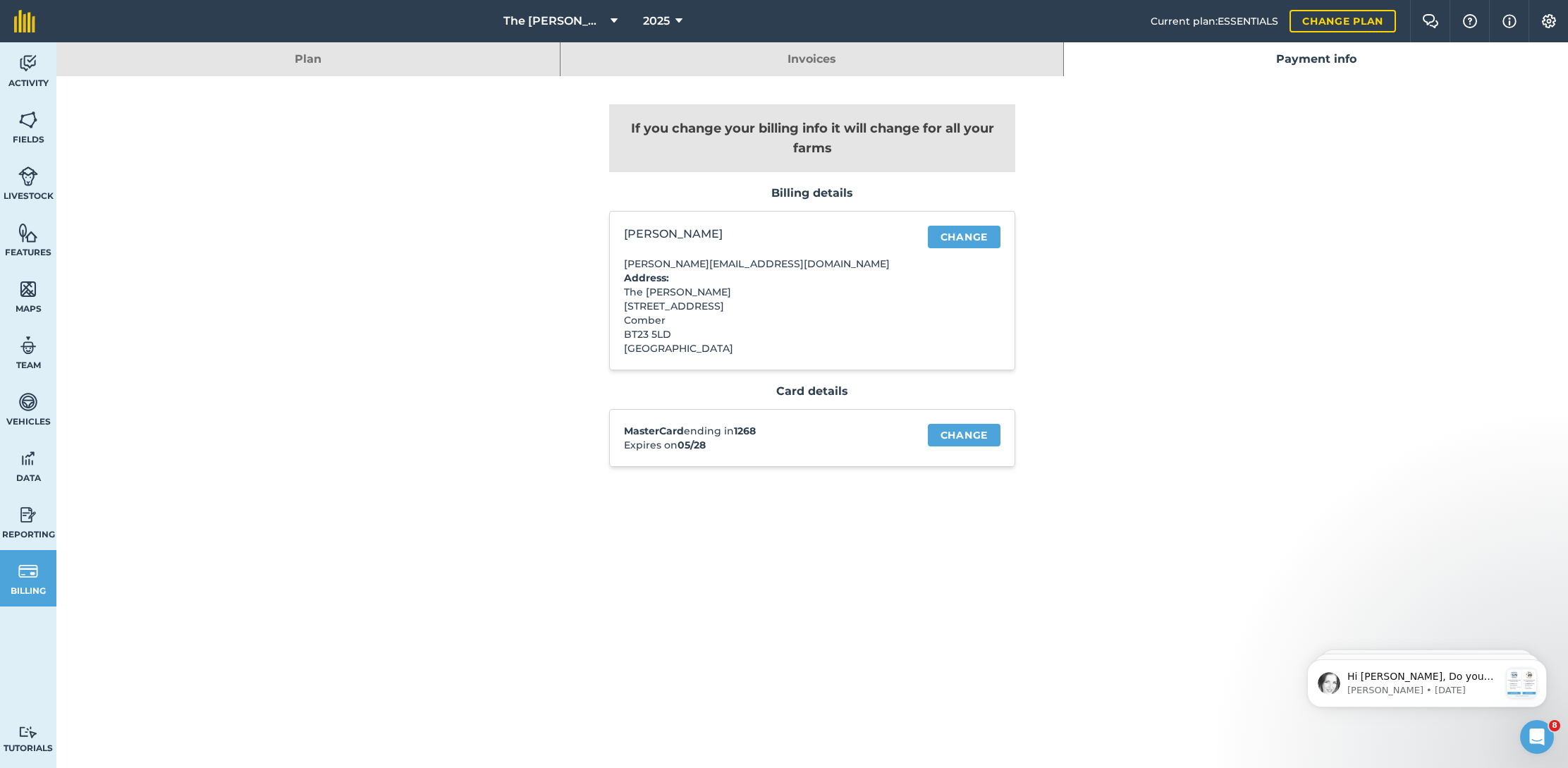
click at [573, 17] on span "The [PERSON_NAME]" at bounding box center [554, 21] width 101 height 17
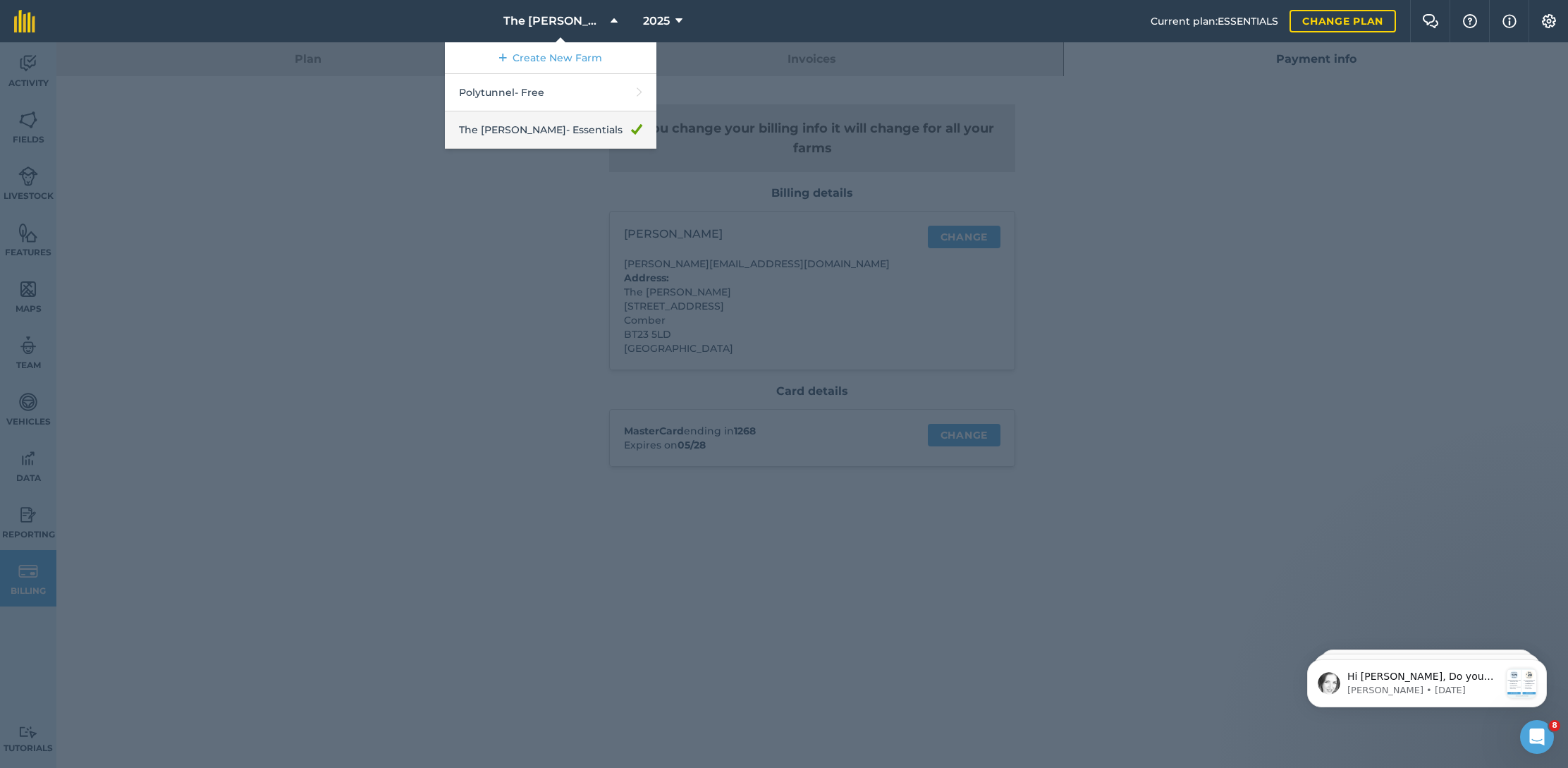
click at [560, 124] on link "The [PERSON_NAME] - Essentials" at bounding box center [550, 130] width 212 height 37
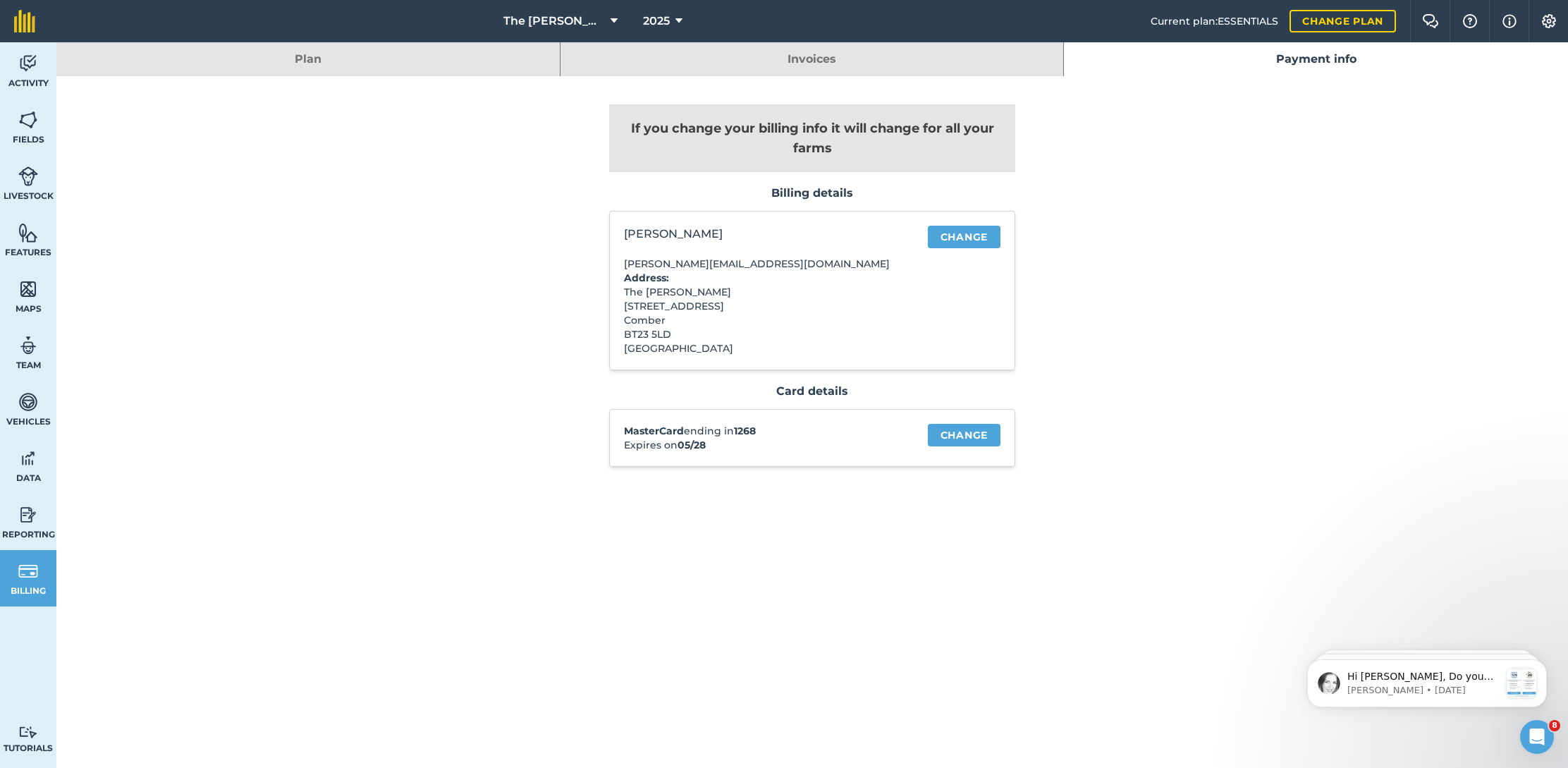
click at [404, 61] on link "Plan" at bounding box center [308, 59] width 504 height 34
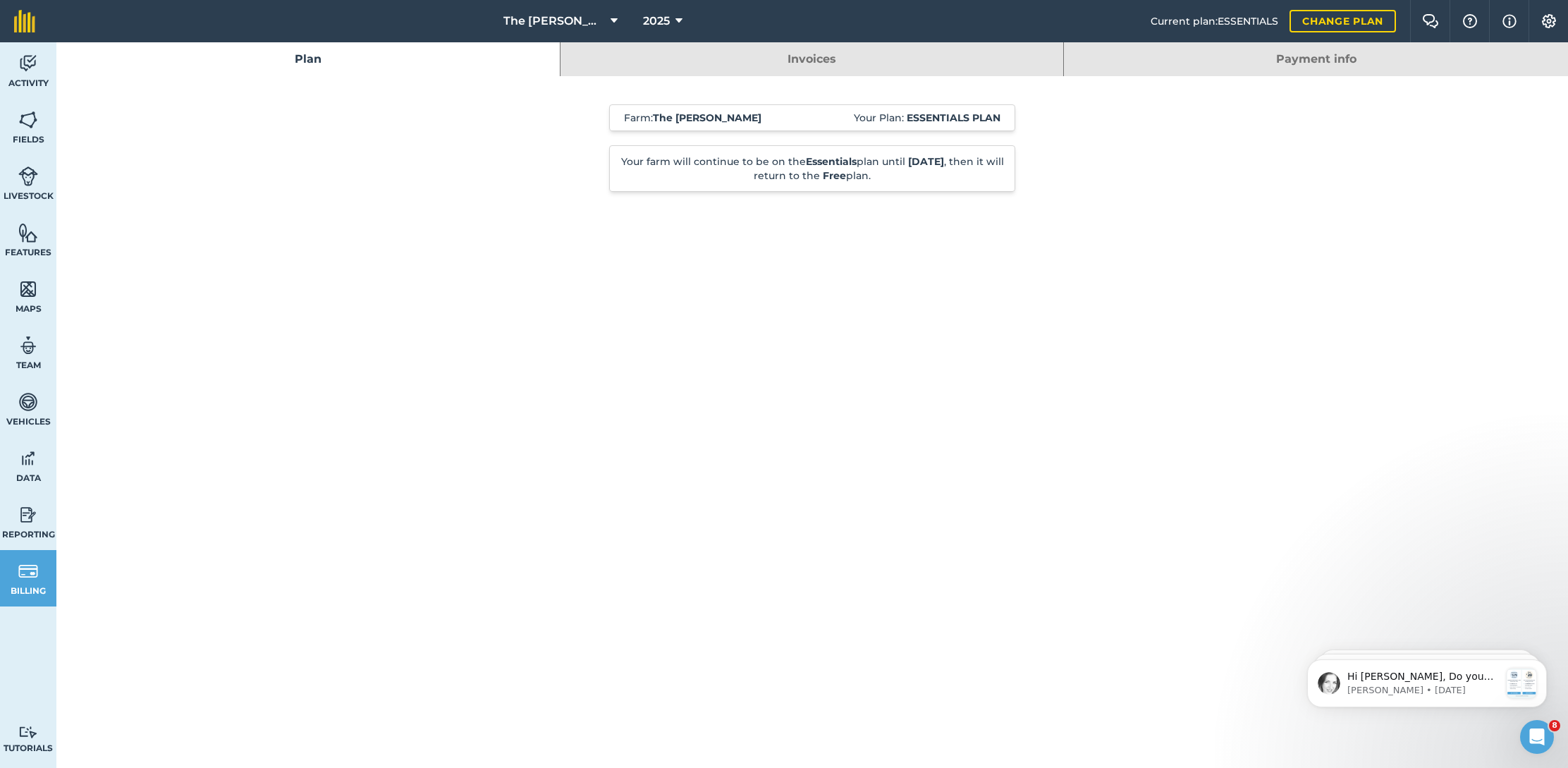
click at [1245, 63] on link "Payment info" at bounding box center [1315, 59] width 504 height 34
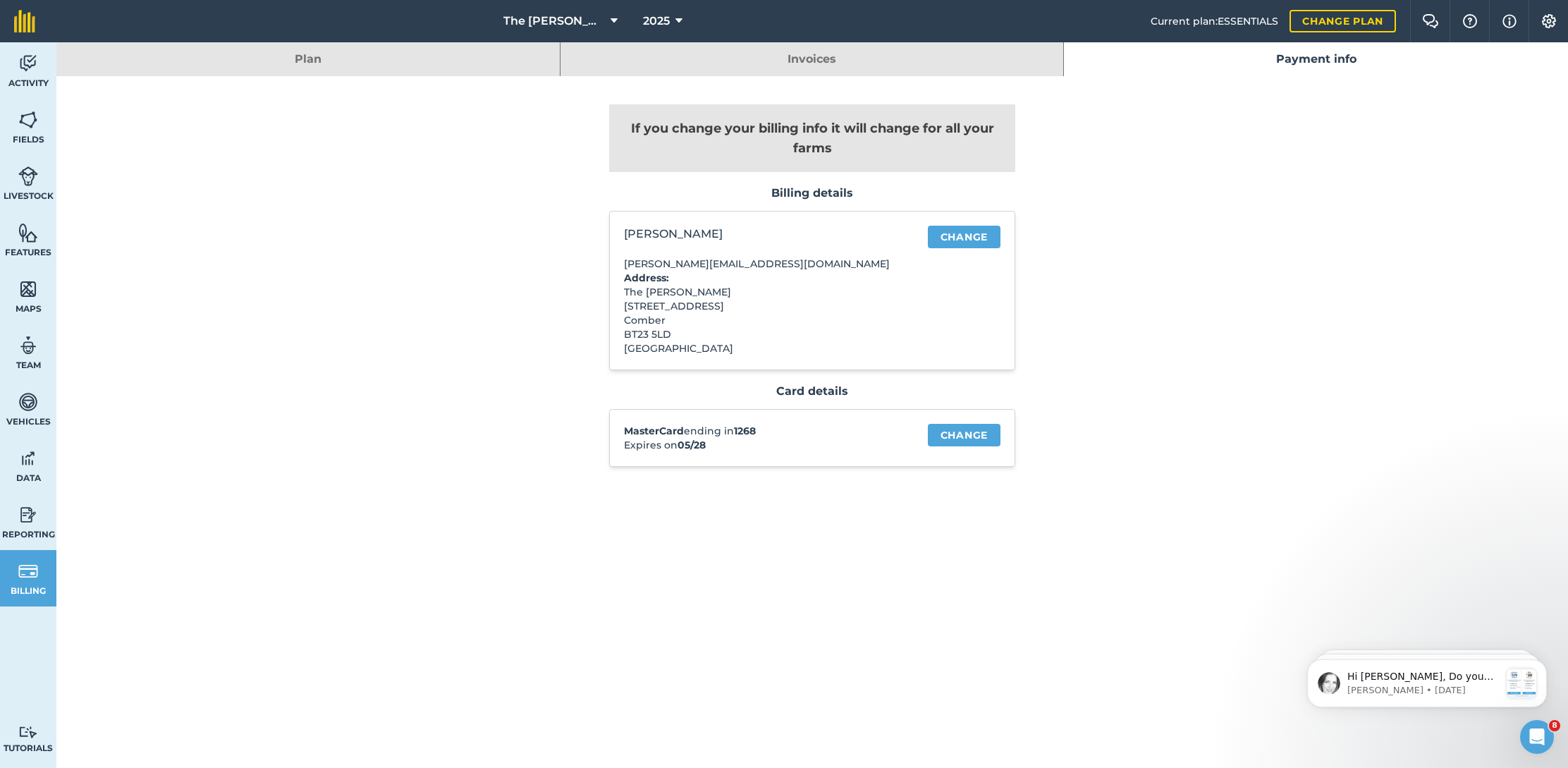
click at [988, 67] on link "Invoices" at bounding box center [813, 59] width 504 height 34
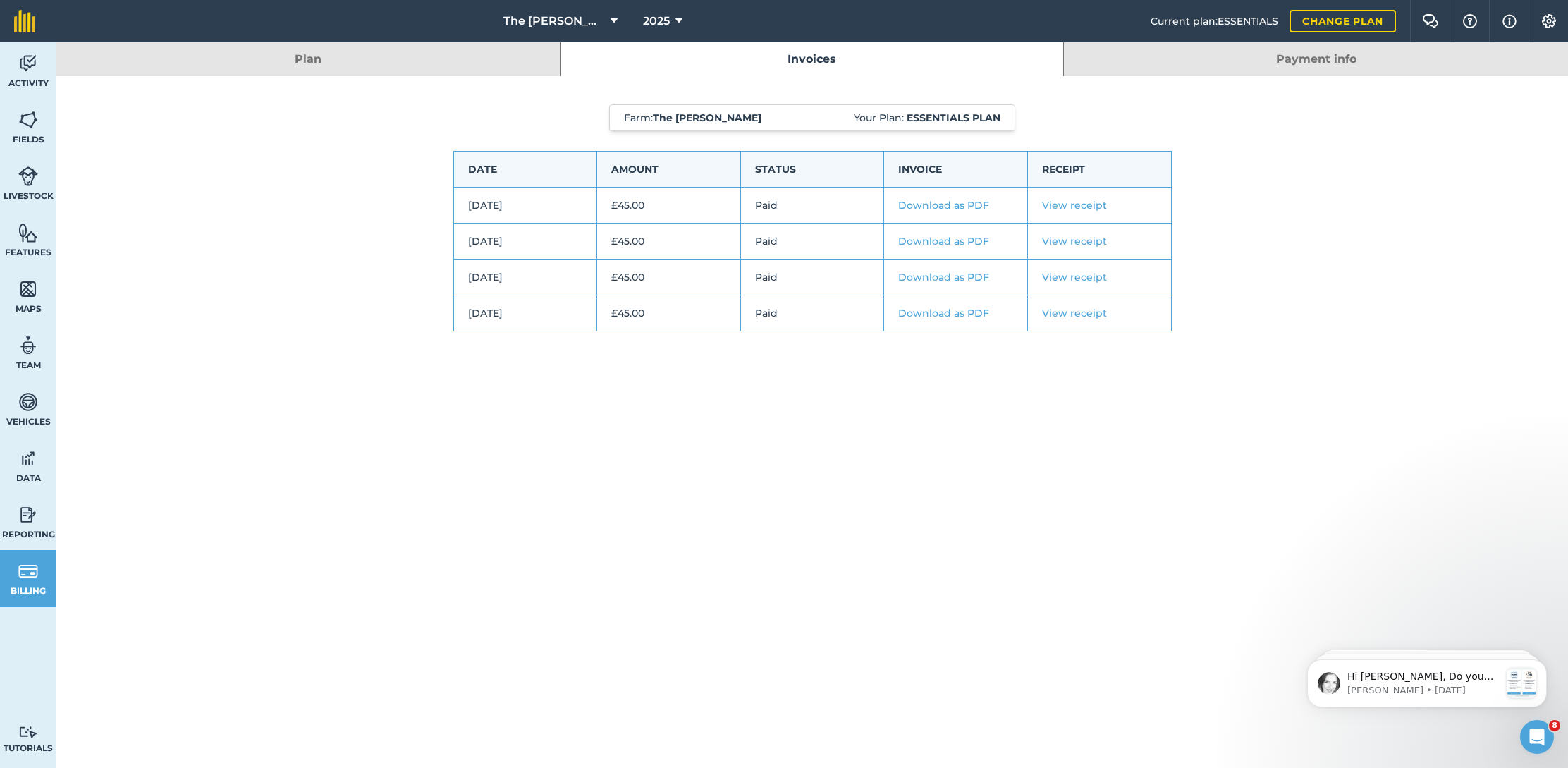
click at [431, 72] on link "Plan" at bounding box center [308, 59] width 504 height 34
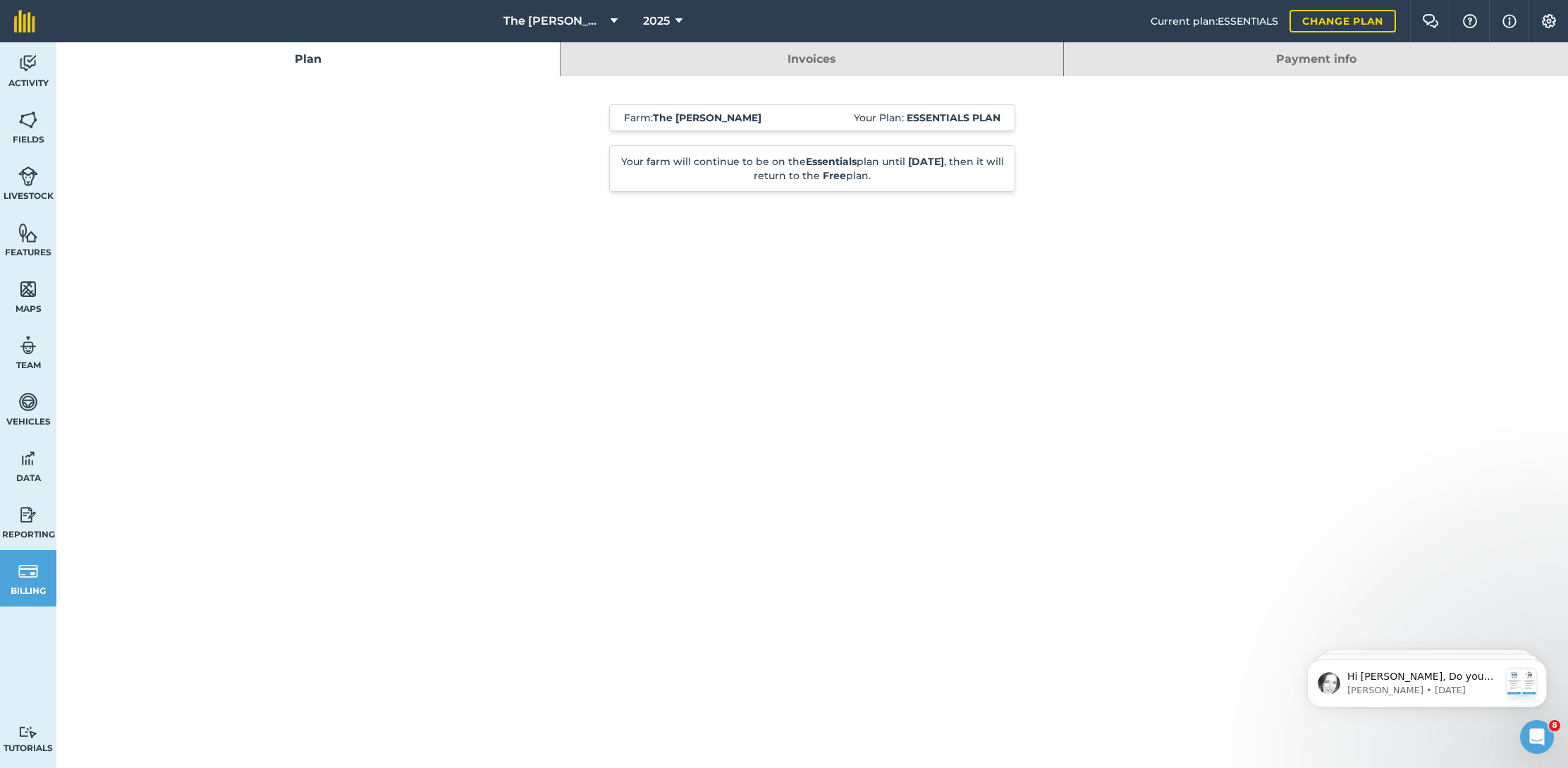
click at [1549, 20] on img at bounding box center [1549, 21] width 17 height 14
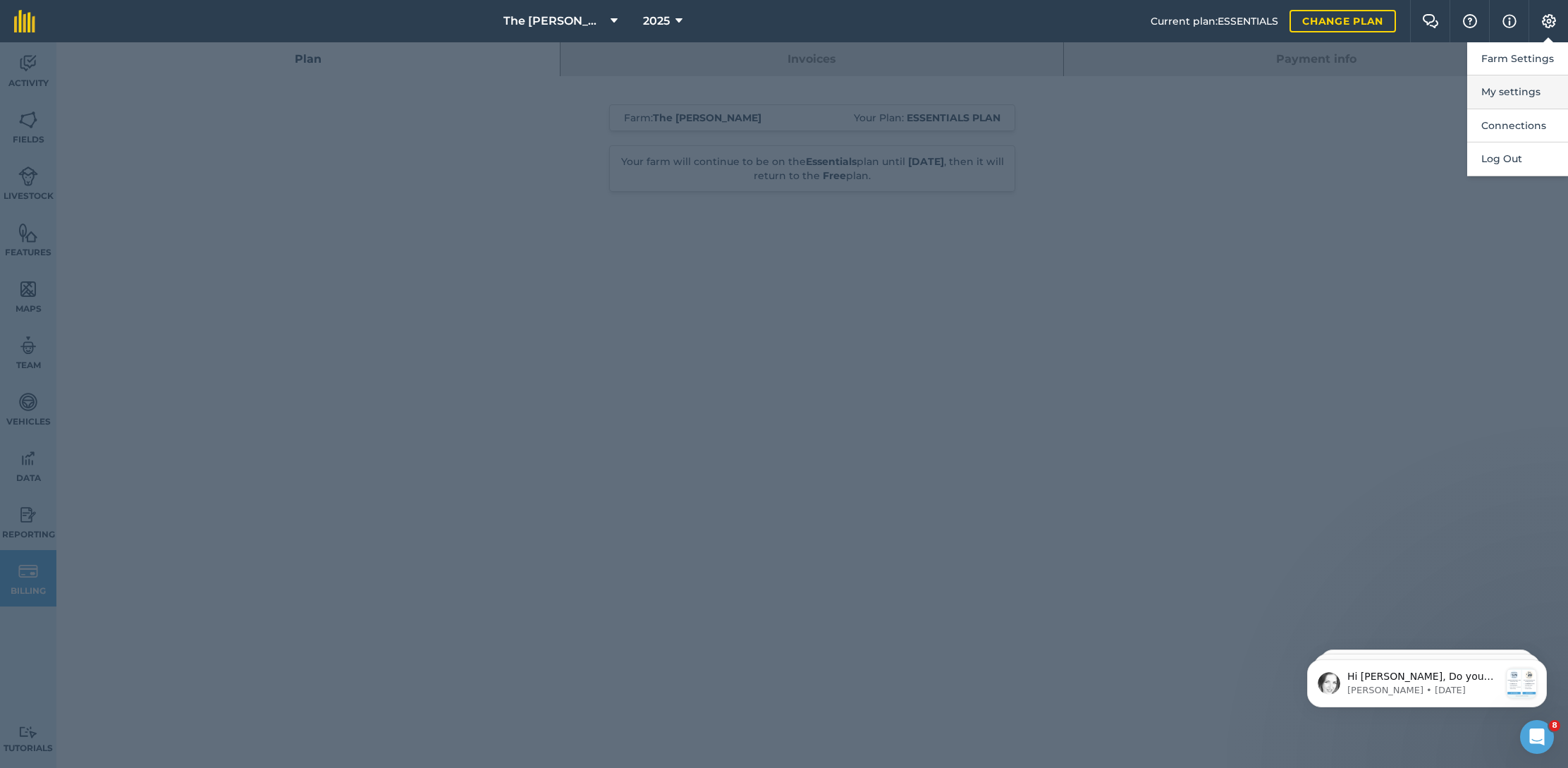
click at [1517, 84] on button "My settings" at bounding box center [1517, 92] width 101 height 33
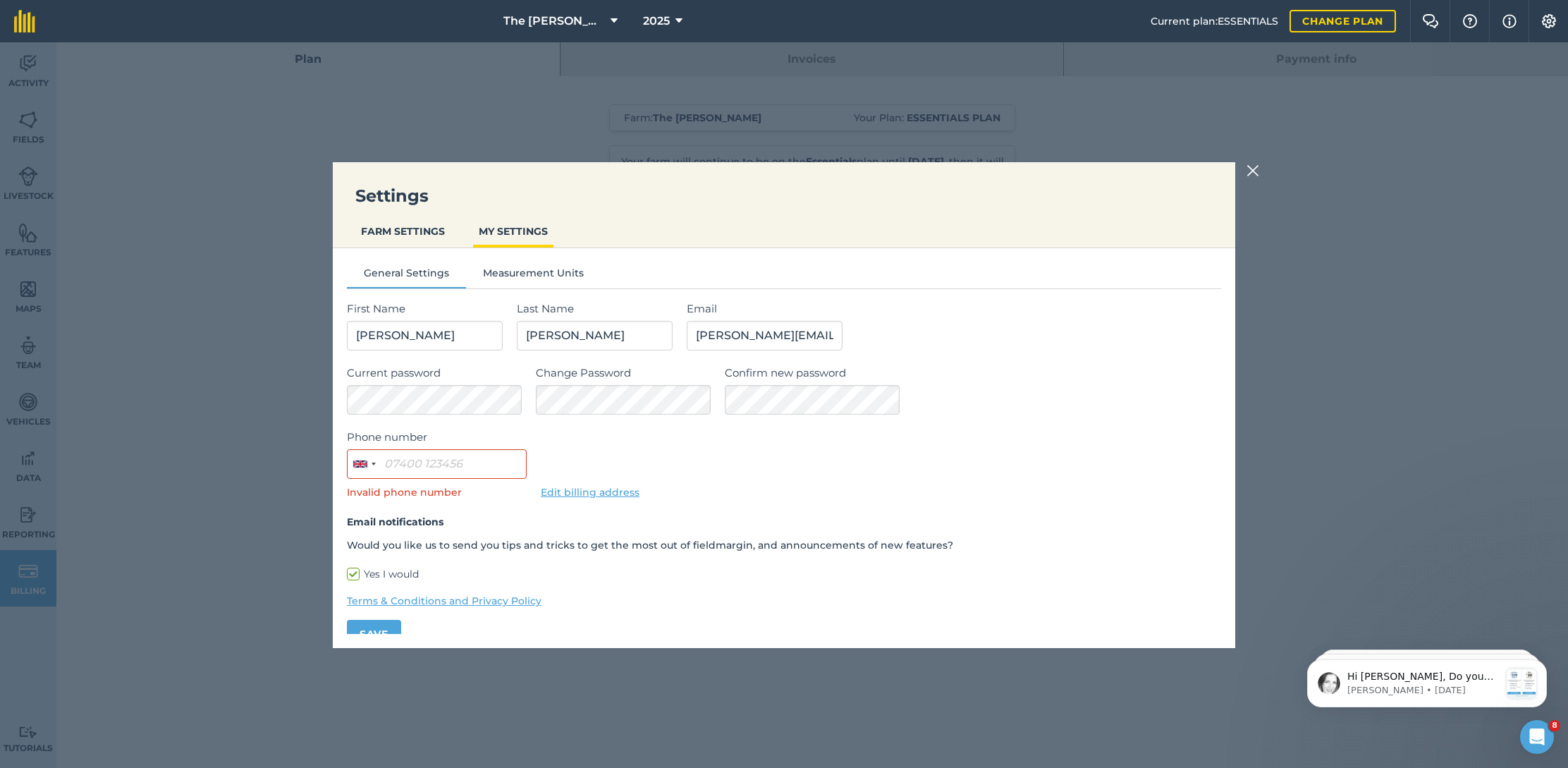
click at [1250, 172] on img at bounding box center [1253, 171] width 13 height 17
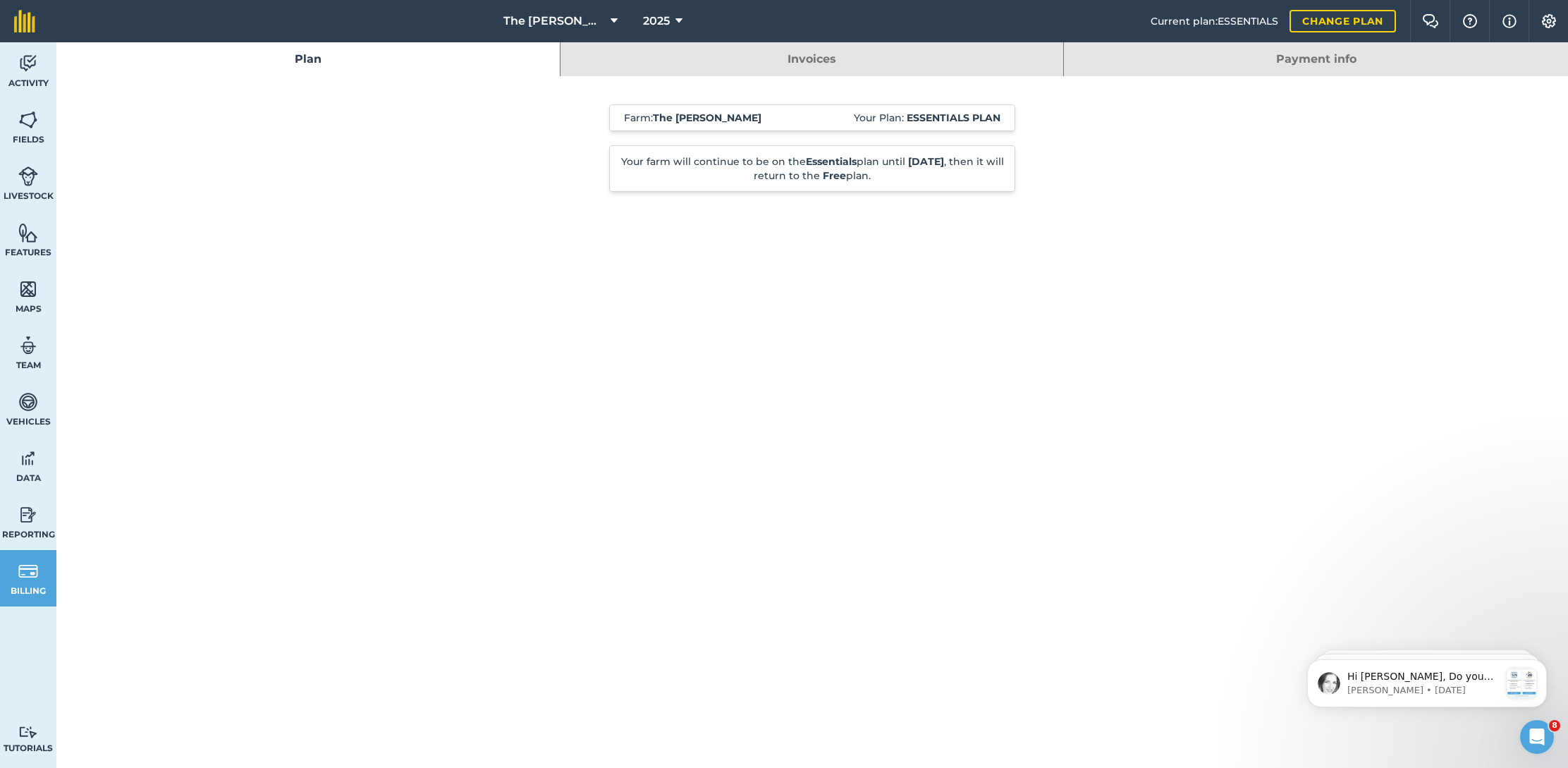
click at [577, 19] on span "The [PERSON_NAME]" at bounding box center [554, 21] width 101 height 17
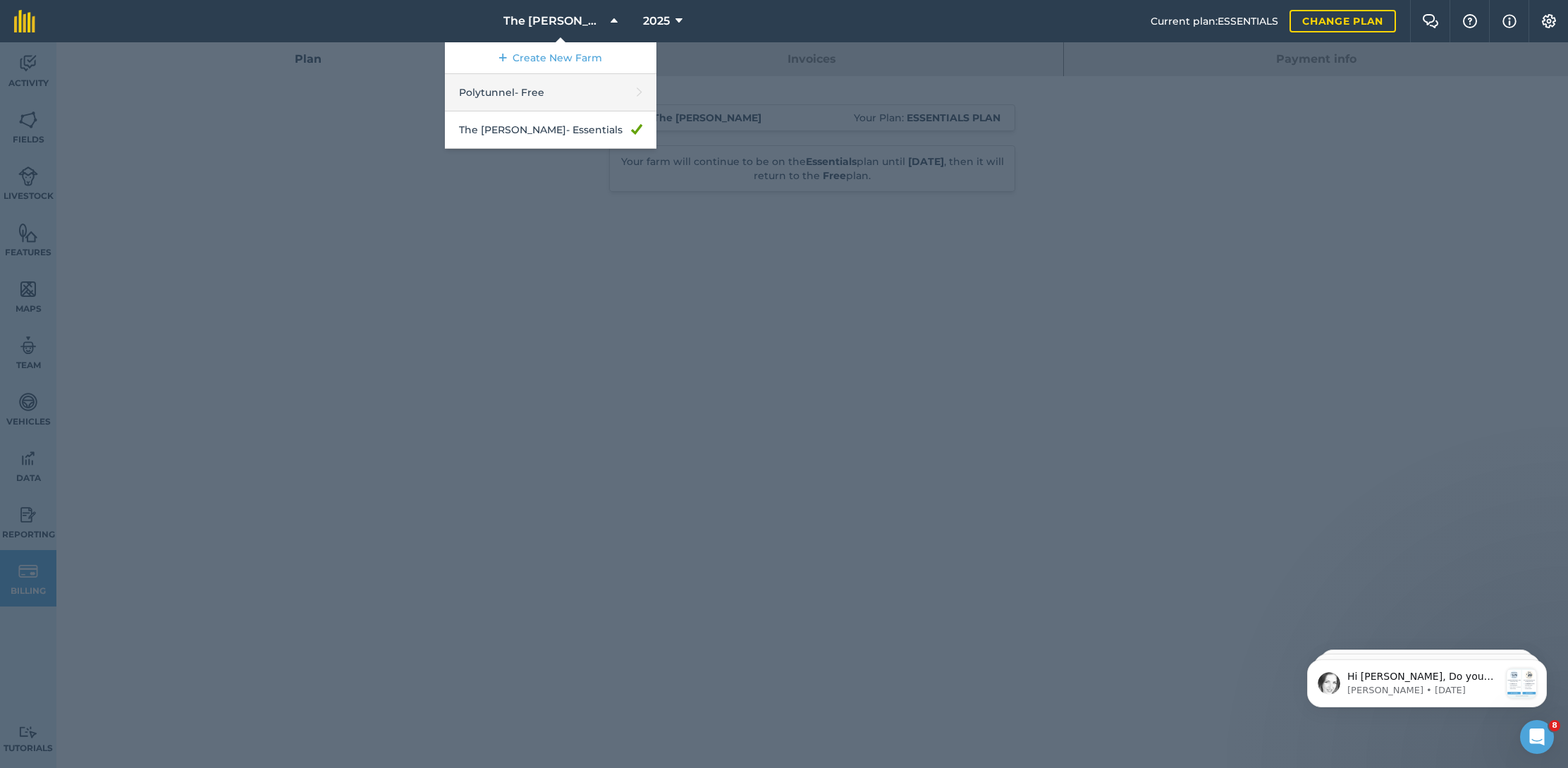
click at [539, 96] on link "Polytunnel - Free" at bounding box center [550, 92] width 212 height 37
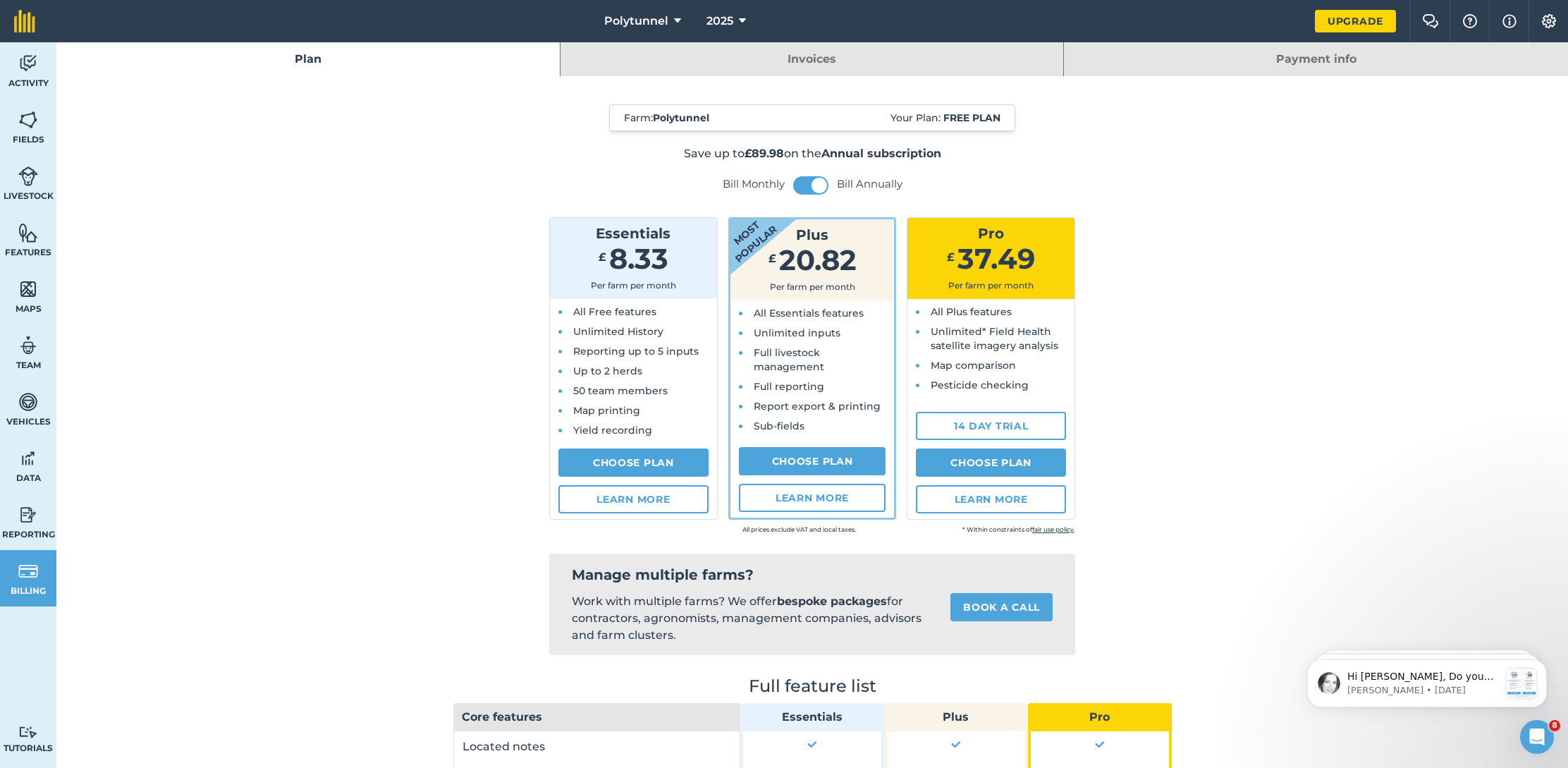
click at [671, 28] on button "Polytunnel" at bounding box center [643, 21] width 88 height 42
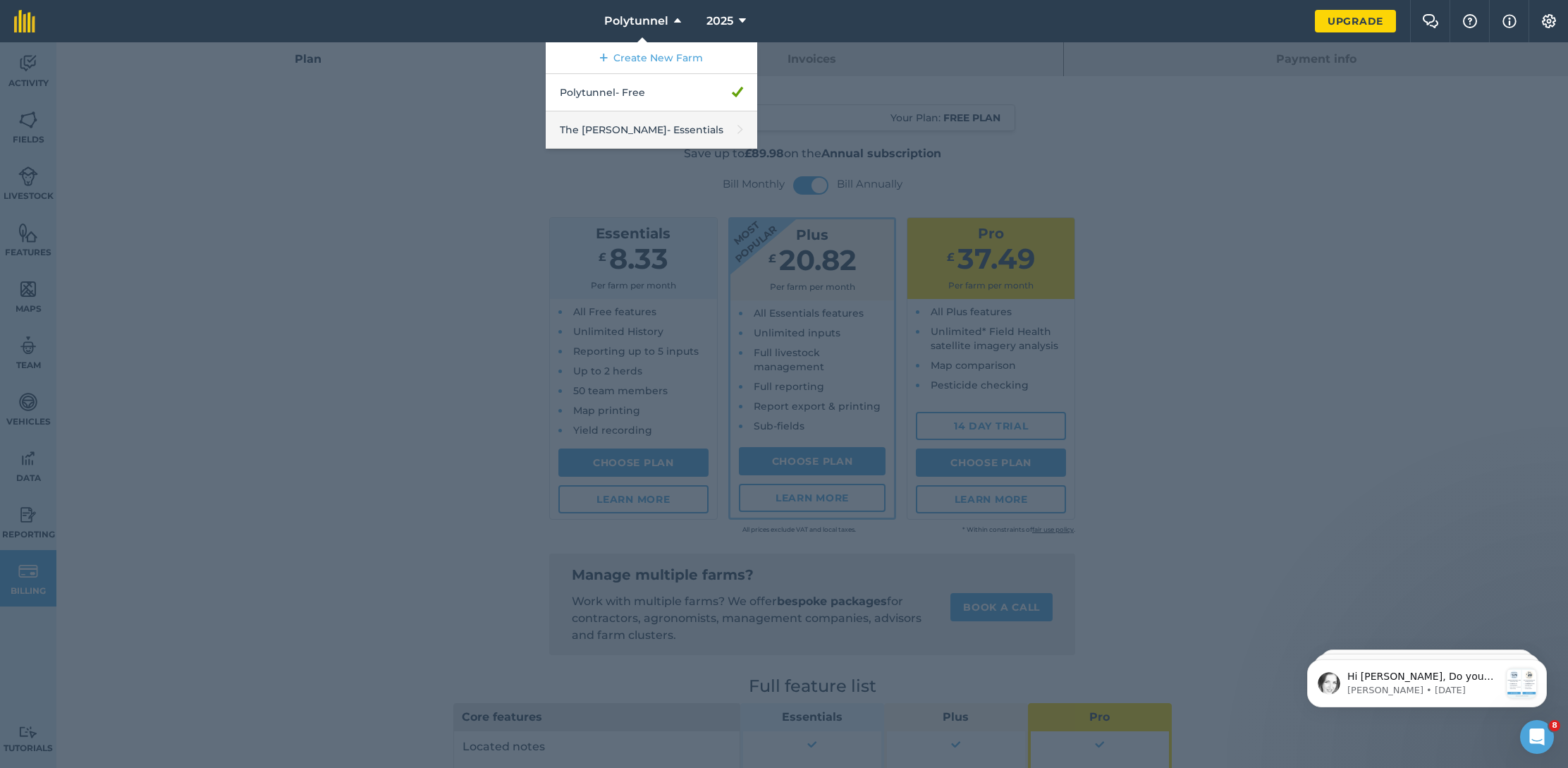
click at [619, 126] on link "The [PERSON_NAME] - Essentials" at bounding box center [652, 130] width 212 height 37
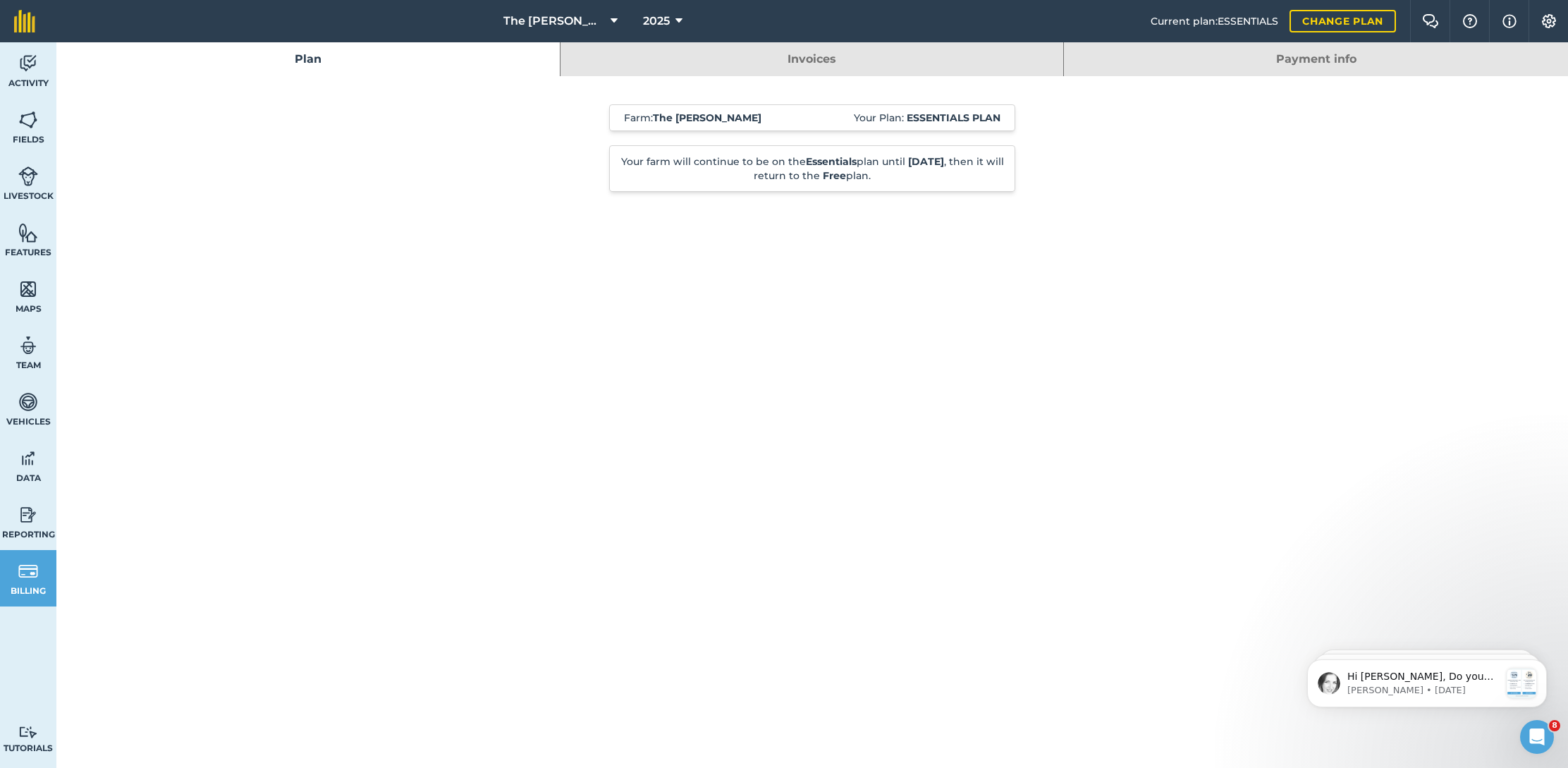
click at [1306, 23] on link "Change plan" at bounding box center [1342, 21] width 107 height 22
click at [1349, 16] on link "Change plan" at bounding box center [1342, 21] width 107 height 22
click at [1349, 27] on link "Change plan" at bounding box center [1342, 21] width 107 height 22
click at [1365, 19] on link "Change plan" at bounding box center [1342, 21] width 107 height 22
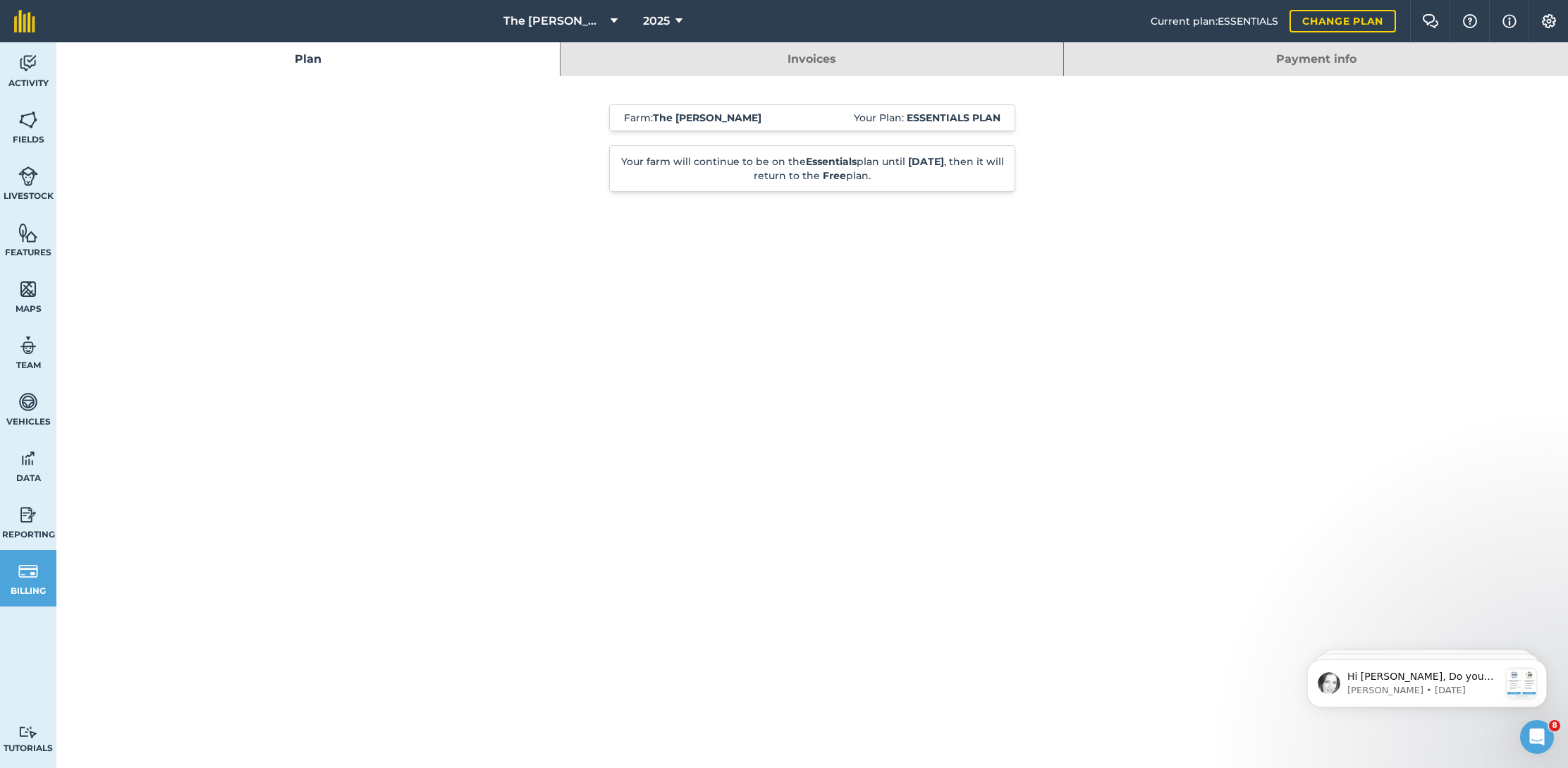
click at [1381, 20] on link "Change plan" at bounding box center [1342, 21] width 107 height 22
click at [1214, 19] on span "Current plan : ESSENTIALS" at bounding box center [1214, 21] width 127 height 16
click at [1220, 19] on span "Current plan : ESSENTIALS" at bounding box center [1214, 21] width 127 height 16
click at [1422, 20] on img at bounding box center [1430, 21] width 17 height 14
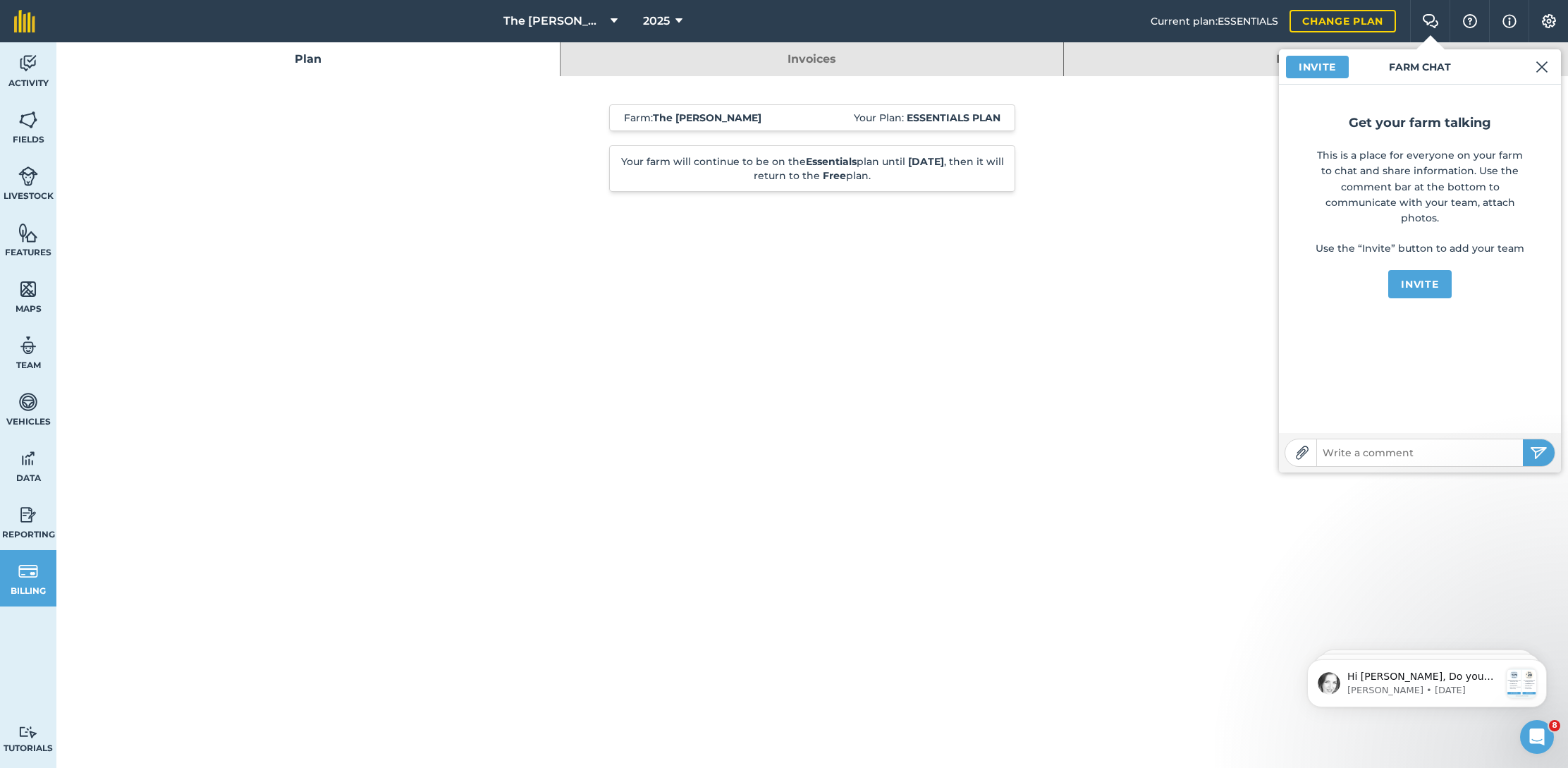
click at [1461, 19] on img at bounding box center [1470, 21] width 17 height 14
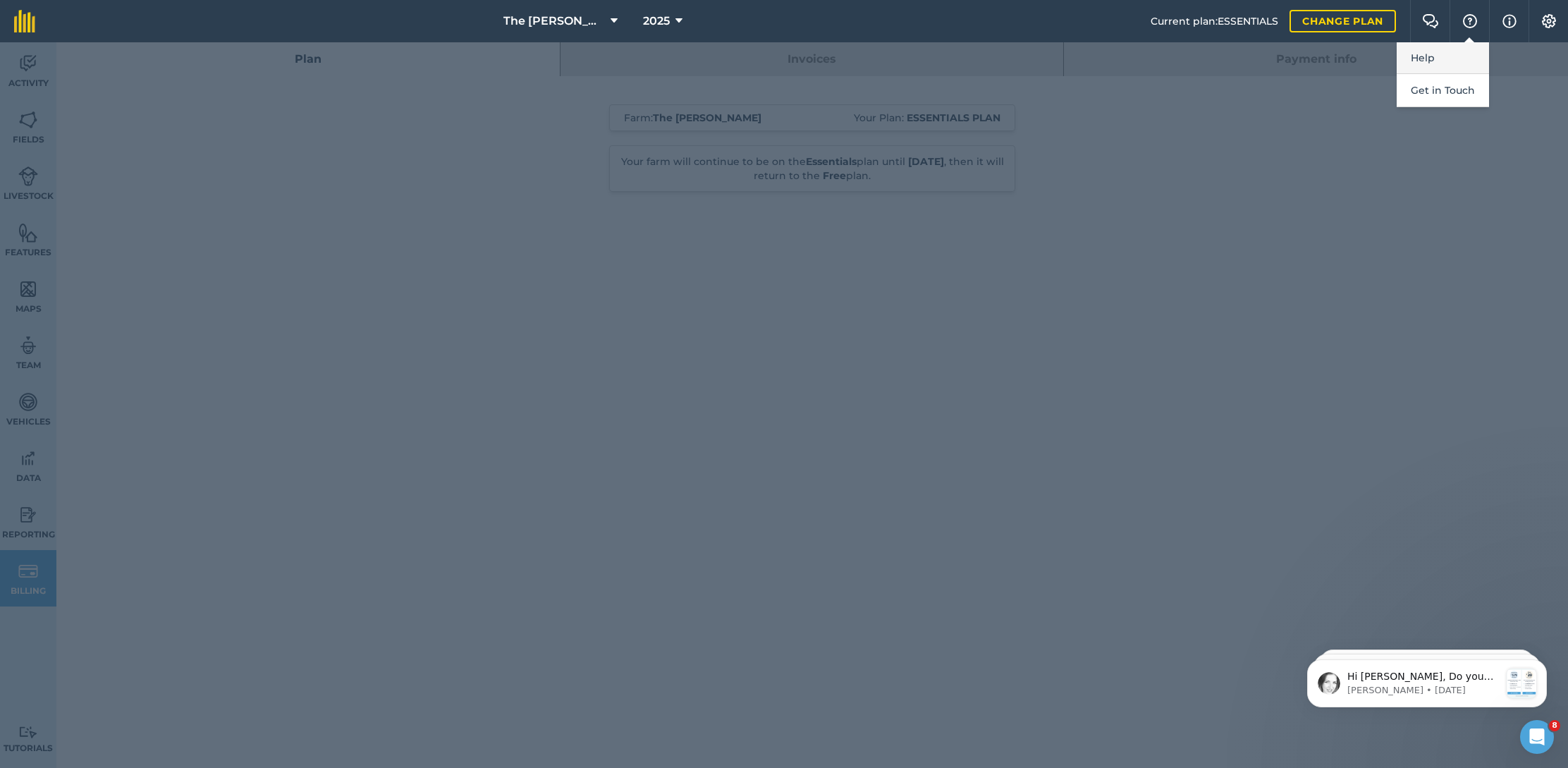
click at [1429, 53] on link "Help" at bounding box center [1443, 58] width 92 height 32
click at [1511, 23] on img at bounding box center [1509, 21] width 14 height 17
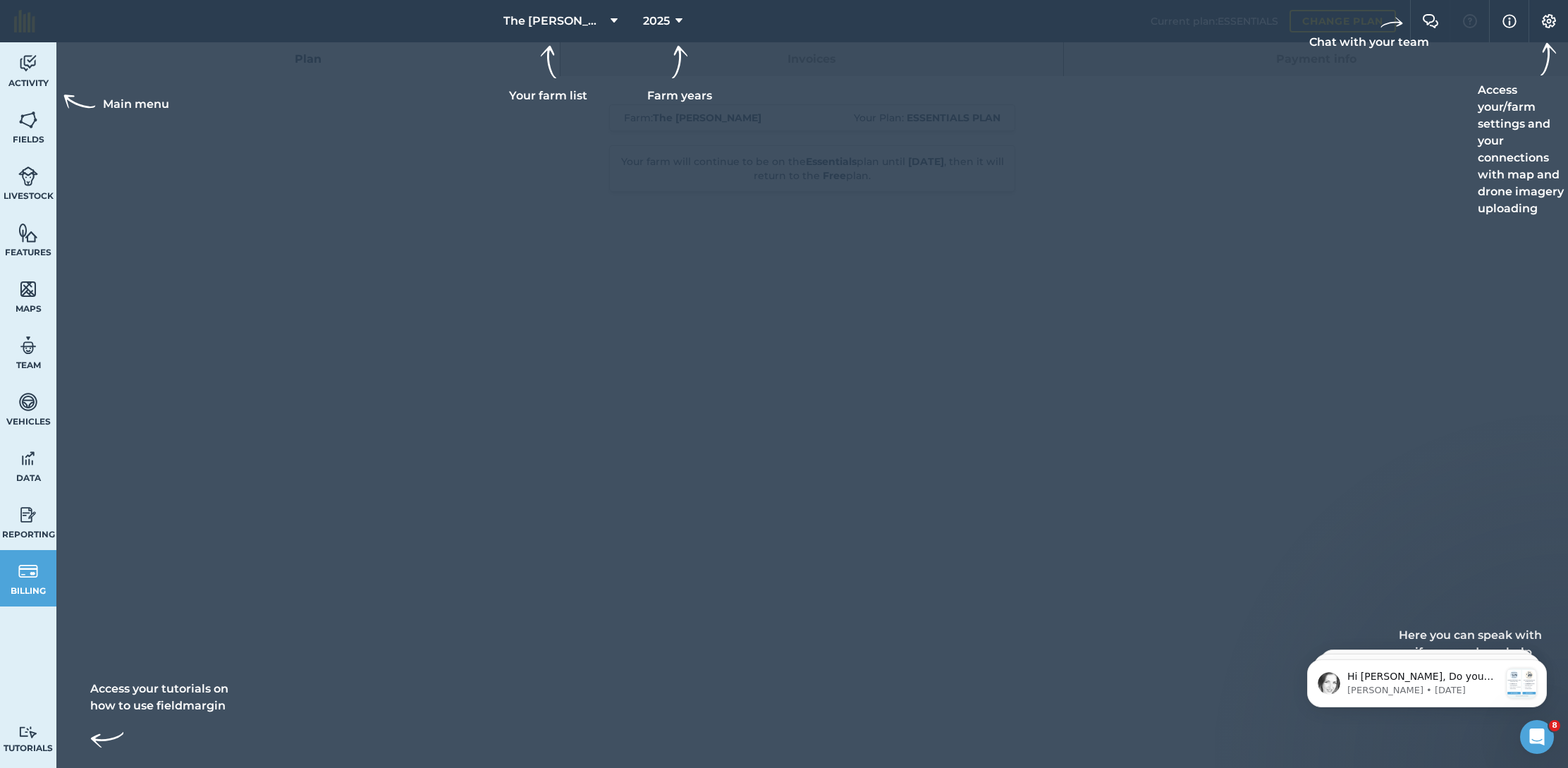
click at [1541, 27] on img at bounding box center [1549, 21] width 17 height 14
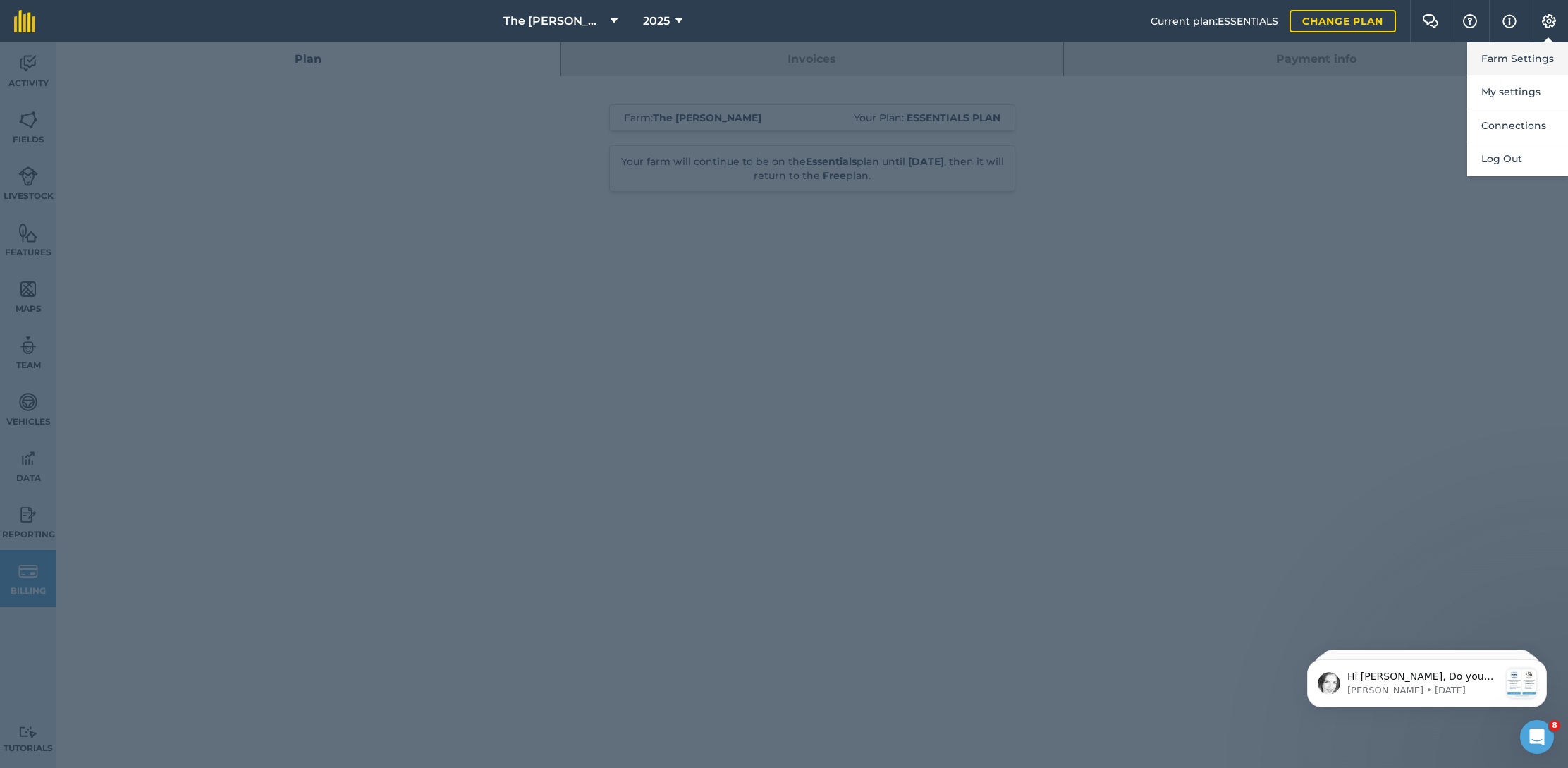
click at [1520, 50] on button "Farm Settings" at bounding box center [1517, 59] width 101 height 33
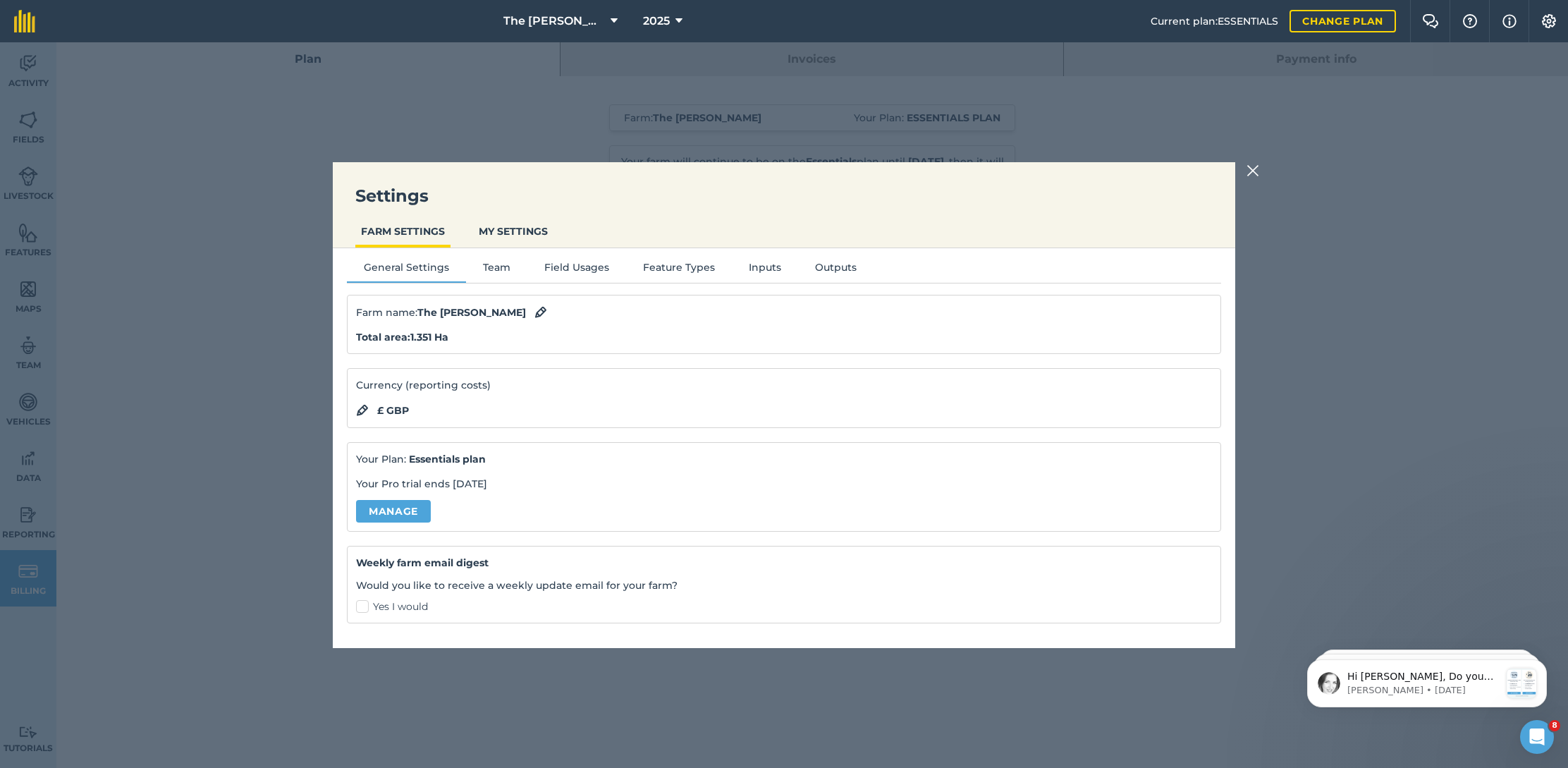
scroll to position [4, 0]
click at [410, 510] on link "Manage" at bounding box center [393, 513] width 74 height 22
